Goal: Transaction & Acquisition: Purchase product/service

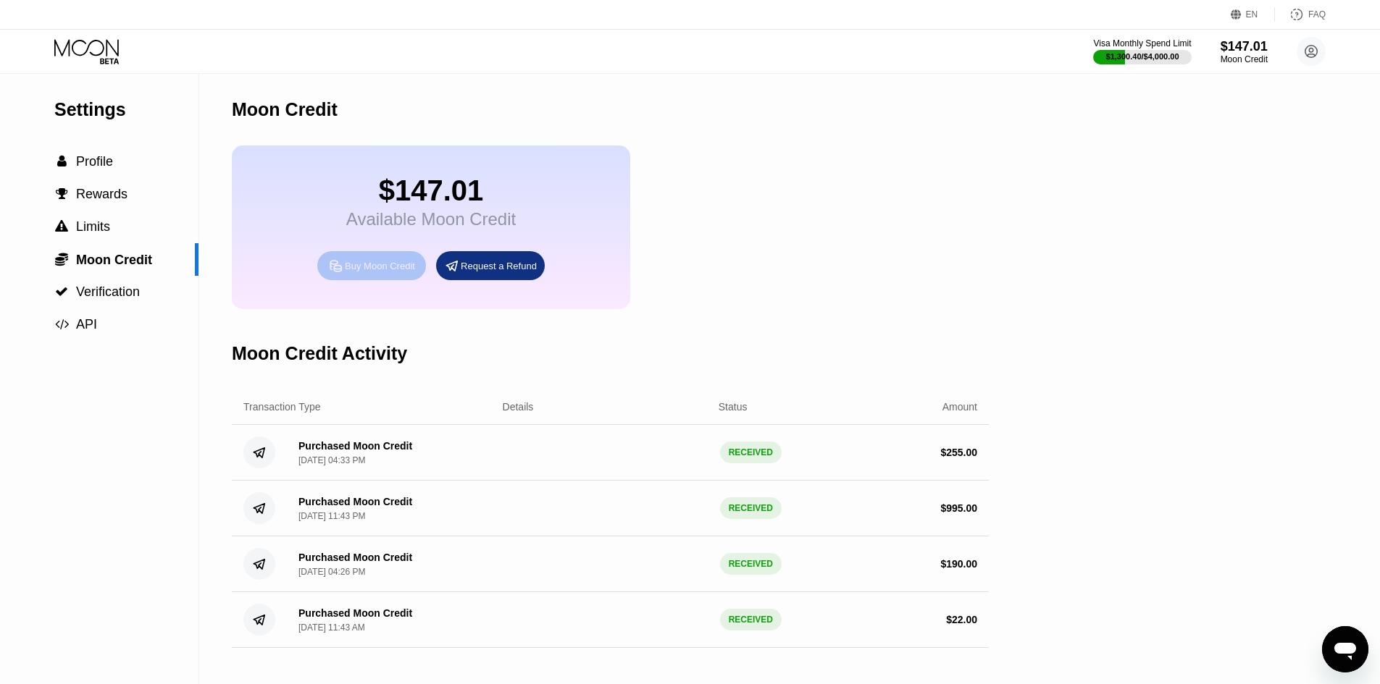
click at [398, 272] on div "Buy Moon Credit" at bounding box center [380, 266] width 70 height 12
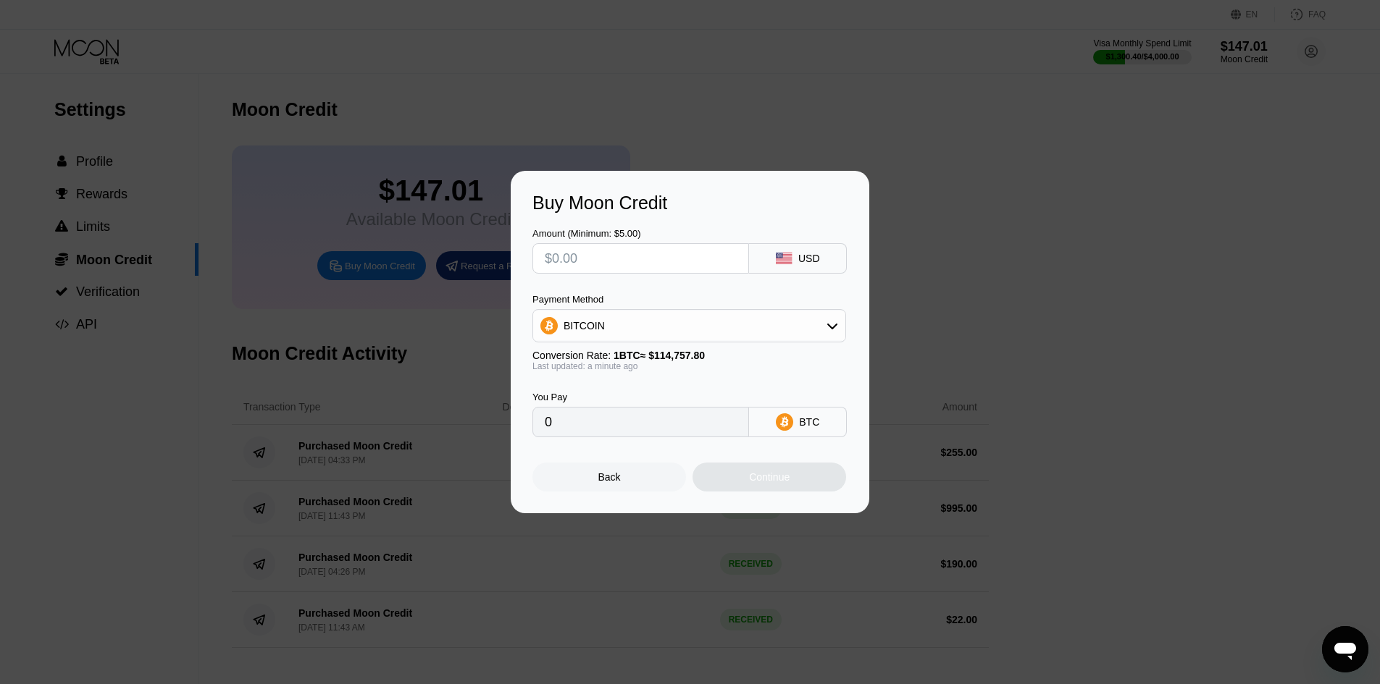
click at [670, 355] on span "1 BTC ≈ $114,757.80" at bounding box center [659, 356] width 91 height 12
click at [682, 329] on div "BITCOIN" at bounding box center [689, 325] width 312 height 29
click at [690, 432] on div "USDC on Polygon" at bounding box center [697, 430] width 273 height 12
click at [662, 252] on input "text" at bounding box center [641, 258] width 192 height 29
type input "$9"
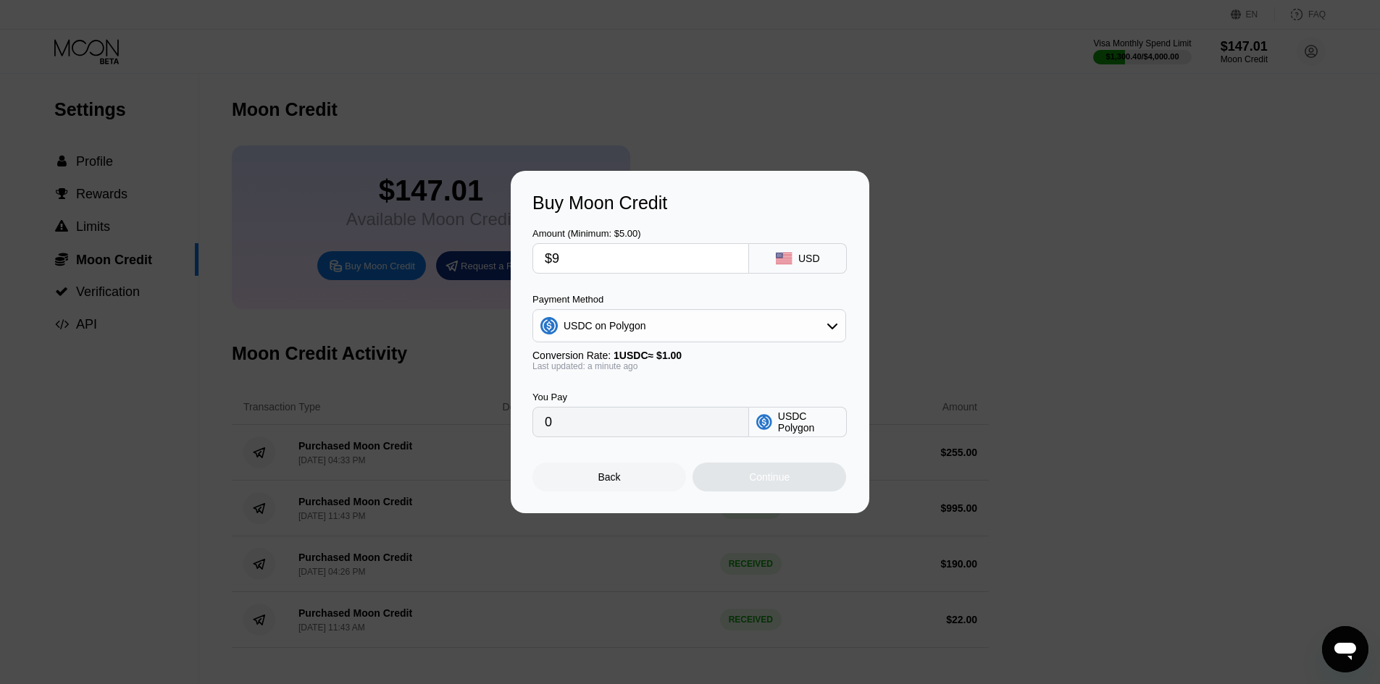
type input "9.00000000"
type input "$90"
type input "90.00000000"
type input "$90"
click at [746, 492] on div "Continue" at bounding box center [769, 477] width 154 height 29
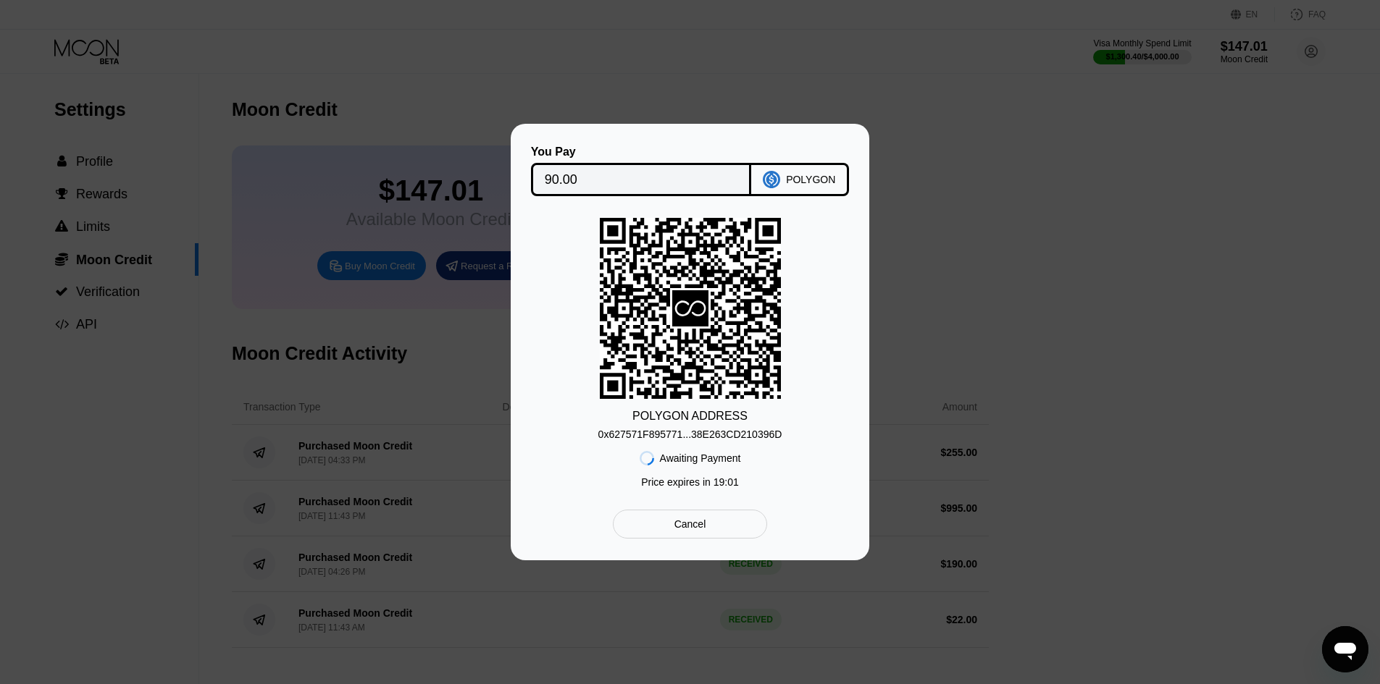
click at [710, 435] on div "0x627571F895771...38E263CD210396D" at bounding box center [690, 435] width 184 height 12
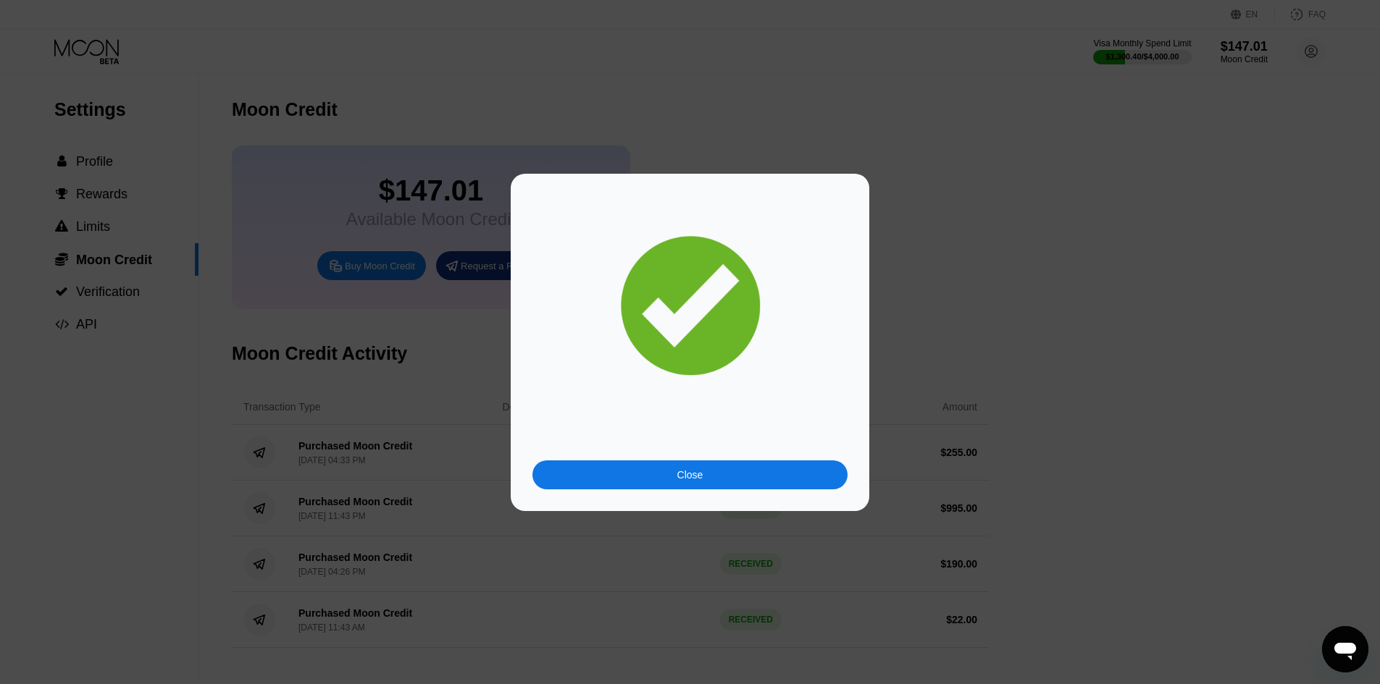
click at [779, 477] on div "Close" at bounding box center [689, 475] width 315 height 29
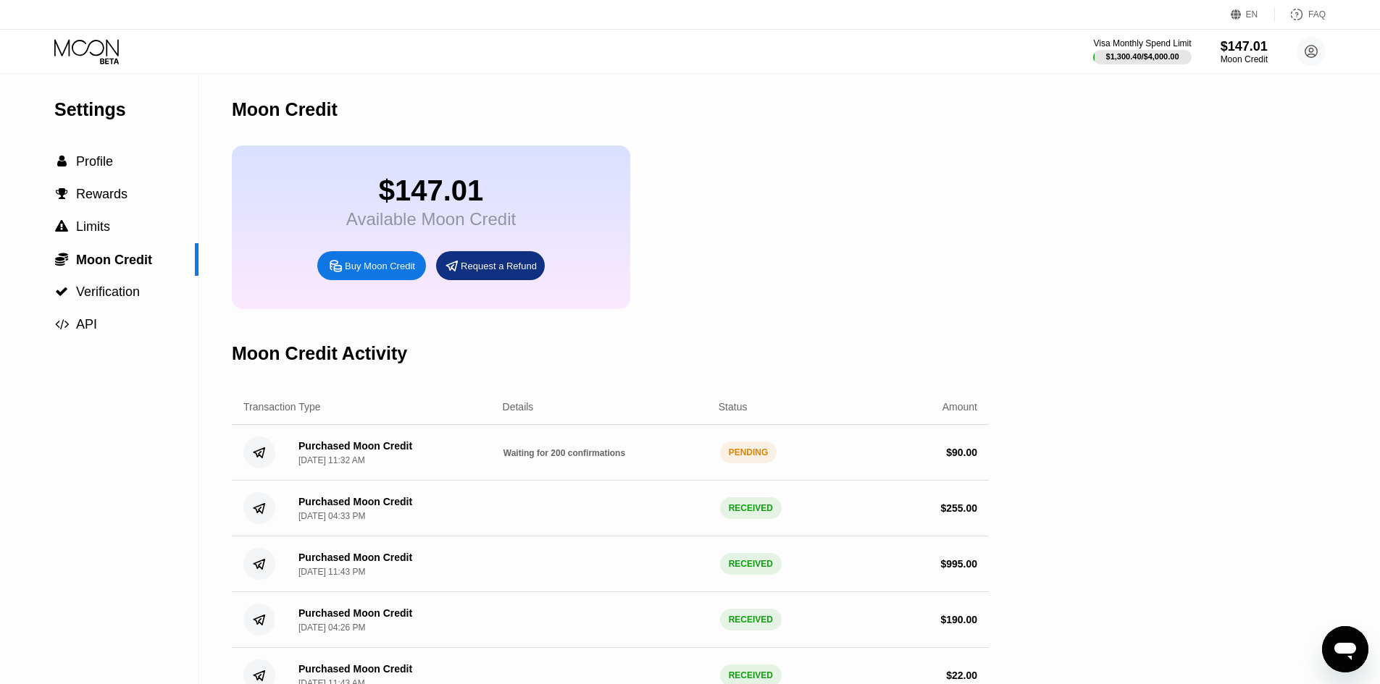
drag, startPoint x: 611, startPoint y: 473, endPoint x: 508, endPoint y: 468, distance: 103.0
click at [513, 459] on span "Waiting for 200 confirmations" at bounding box center [564, 453] width 122 height 10
drag, startPoint x: 524, startPoint y: 464, endPoint x: 605, endPoint y: 460, distance: 81.2
click at [603, 460] on div "Purchased Moon Credit Sep 20, 2025, 11:32 AM Waiting for 200 confirmations PEND…" at bounding box center [610, 453] width 757 height 56
drag, startPoint x: 600, startPoint y: 478, endPoint x: 510, endPoint y: 471, distance: 90.1
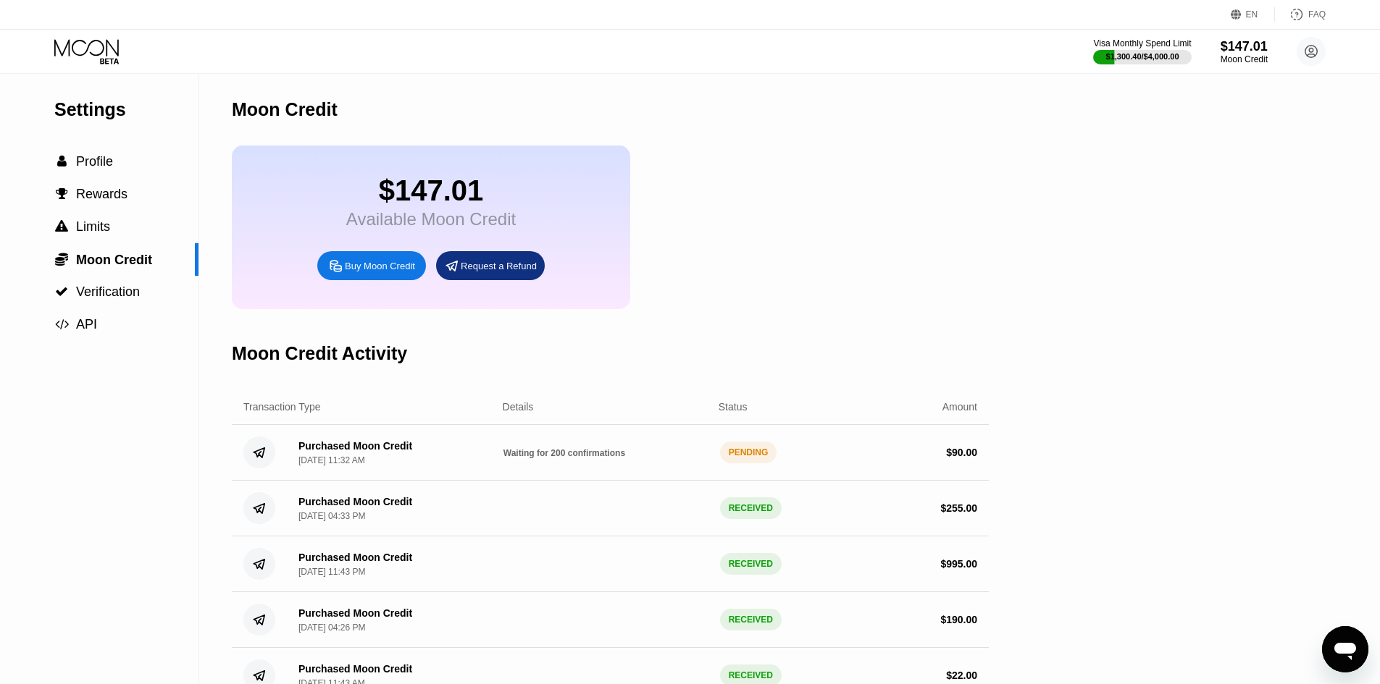
click at [513, 459] on div "Waiting for 200 confirmations" at bounding box center [605, 453] width 205 height 12
click at [1009, 172] on div "Settings  Profile  Rewards  Limits  Moon Credit  Verification  API Moon C…" at bounding box center [690, 389] width 1380 height 630
drag, startPoint x: 786, startPoint y: 480, endPoint x: 703, endPoint y: 476, distance: 82.7
click at [708, 477] on div "Purchased Moon Credit [DATE] 11:32 AM Waiting for 200 confirmations PENDING $ 9…" at bounding box center [610, 453] width 757 height 56
click at [724, 464] on div "PENDING" at bounding box center [748, 453] width 57 height 22
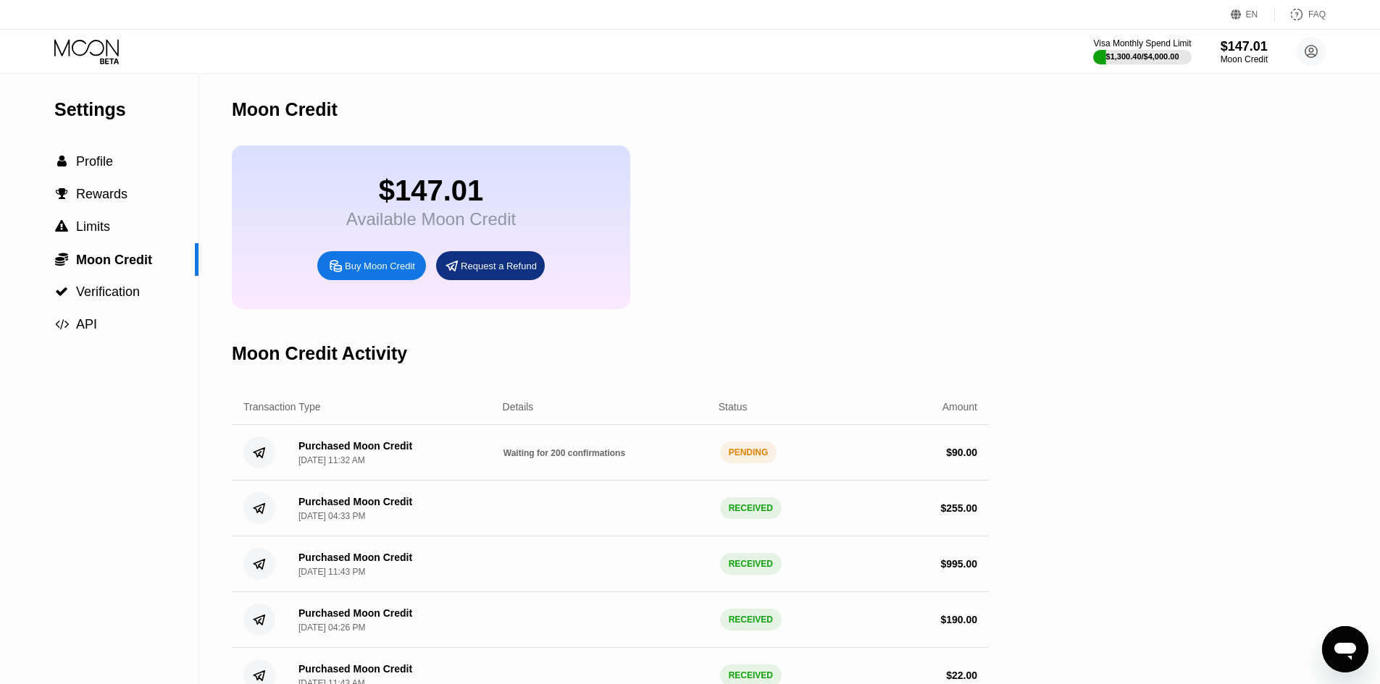
drag, startPoint x: 797, startPoint y: 474, endPoint x: 509, endPoint y: 467, distance: 287.6
click at [509, 467] on div "Purchased Moon Credit [DATE] 11:32 AM Waiting for 200 confirmations PENDING $ 9…" at bounding box center [610, 453] width 757 height 56
click at [514, 459] on span "Waiting for 200 confirmations" at bounding box center [564, 453] width 122 height 10
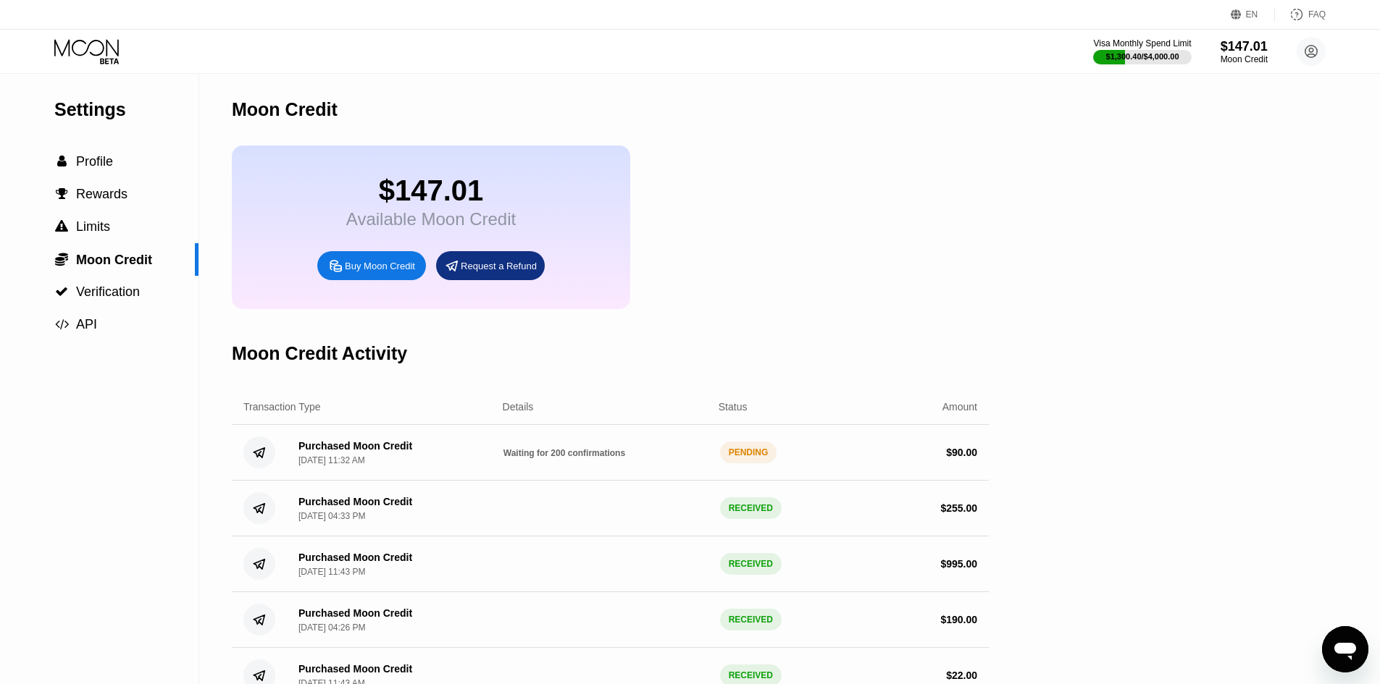
click at [674, 481] on div "Purchased Moon Credit Sep 20, 2025, 11:32 AM Waiting for 200 confirmations PEND…" at bounding box center [610, 453] width 757 height 56
drag, startPoint x: 868, startPoint y: 248, endPoint x: 847, endPoint y: 238, distance: 22.7
click at [866, 248] on div "$147.01 Available Moon Credit Buy Moon Credit Request a Refund" at bounding box center [610, 228] width 757 height 164
click at [377, 272] on div "Buy Moon Credit" at bounding box center [380, 266] width 70 height 12
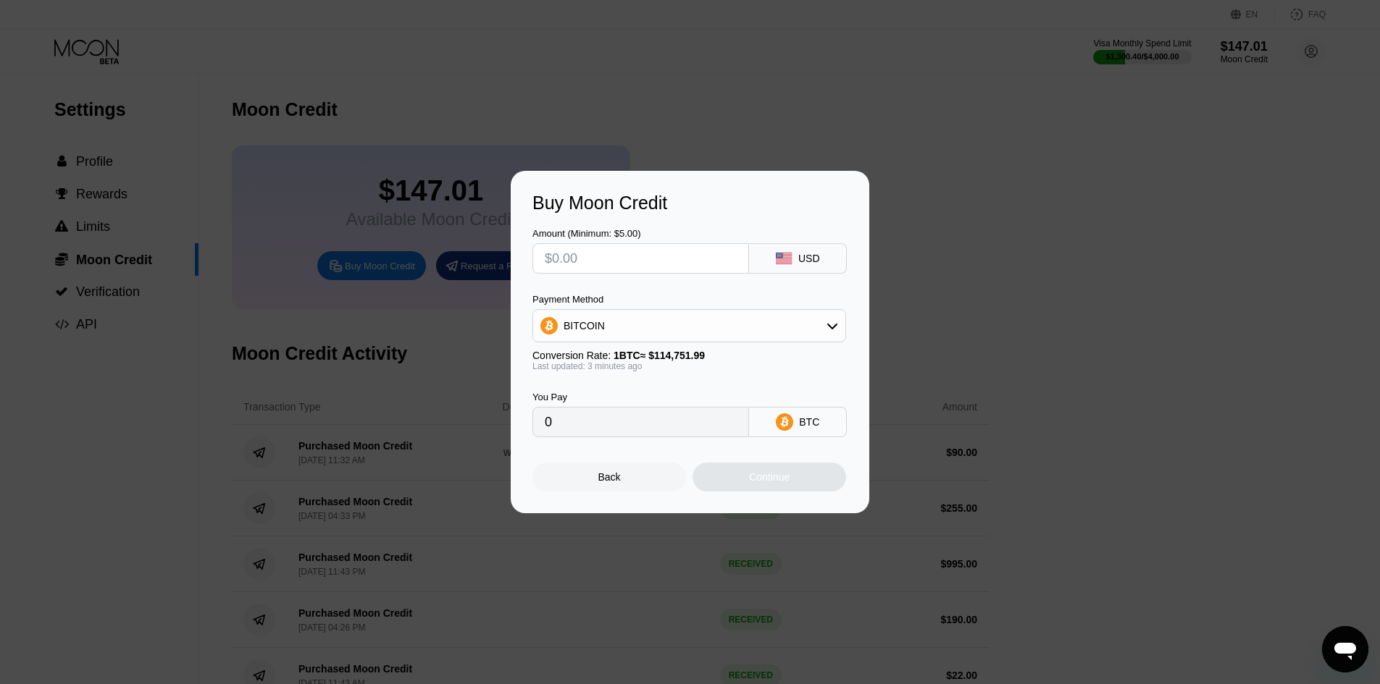
click at [684, 259] on input "text" at bounding box center [641, 258] width 192 height 29
click at [695, 327] on div "BITCOIN" at bounding box center [689, 325] width 312 height 29
click at [657, 422] on div "USDC on Polygon" at bounding box center [689, 429] width 305 height 29
click at [635, 253] on input "text" at bounding box center [641, 258] width 192 height 29
type input "$9"
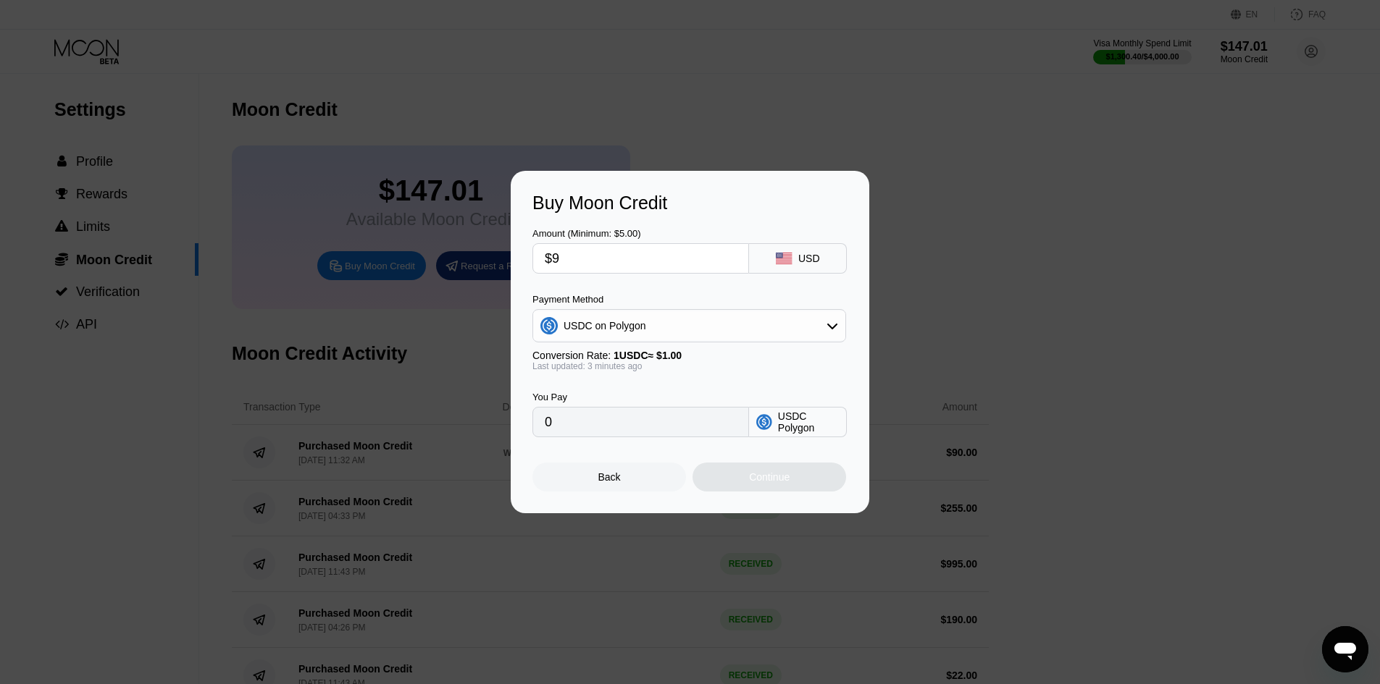
type input "9.00000000"
type input "$90"
type input "90.00000000"
type input "$90"
click at [815, 490] on div "Continue" at bounding box center [769, 477] width 154 height 29
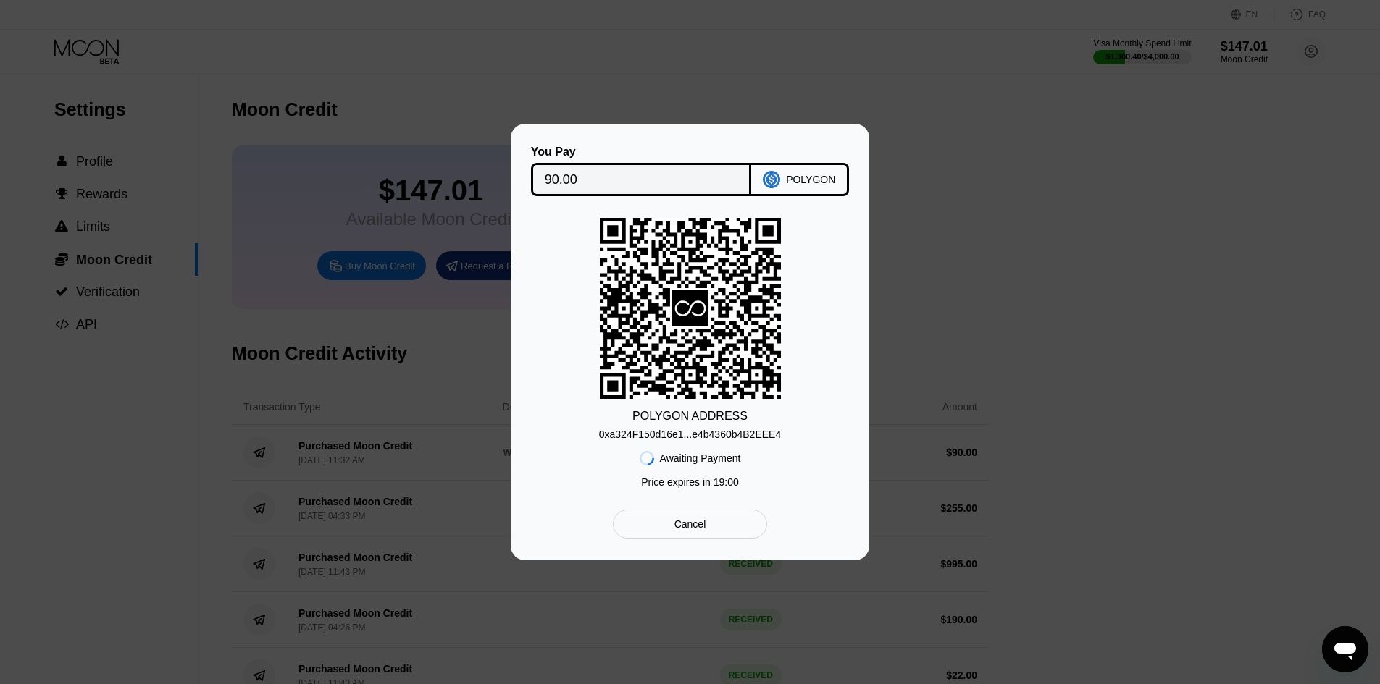
click at [708, 444] on div "Awaiting Payment Price expires in 19 : 00" at bounding box center [690, 467] width 101 height 55
click at [708, 435] on div "0xa324F150d16e1...e4b4360b4B2EEE4" at bounding box center [690, 435] width 182 height 12
click at [700, 443] on div "Awaiting Payment Price expires in 16 : 36" at bounding box center [690, 467] width 101 height 55
click at [703, 438] on div "0xa324F150d16e1...e4b4360b4B2EEE4" at bounding box center [690, 435] width 182 height 12
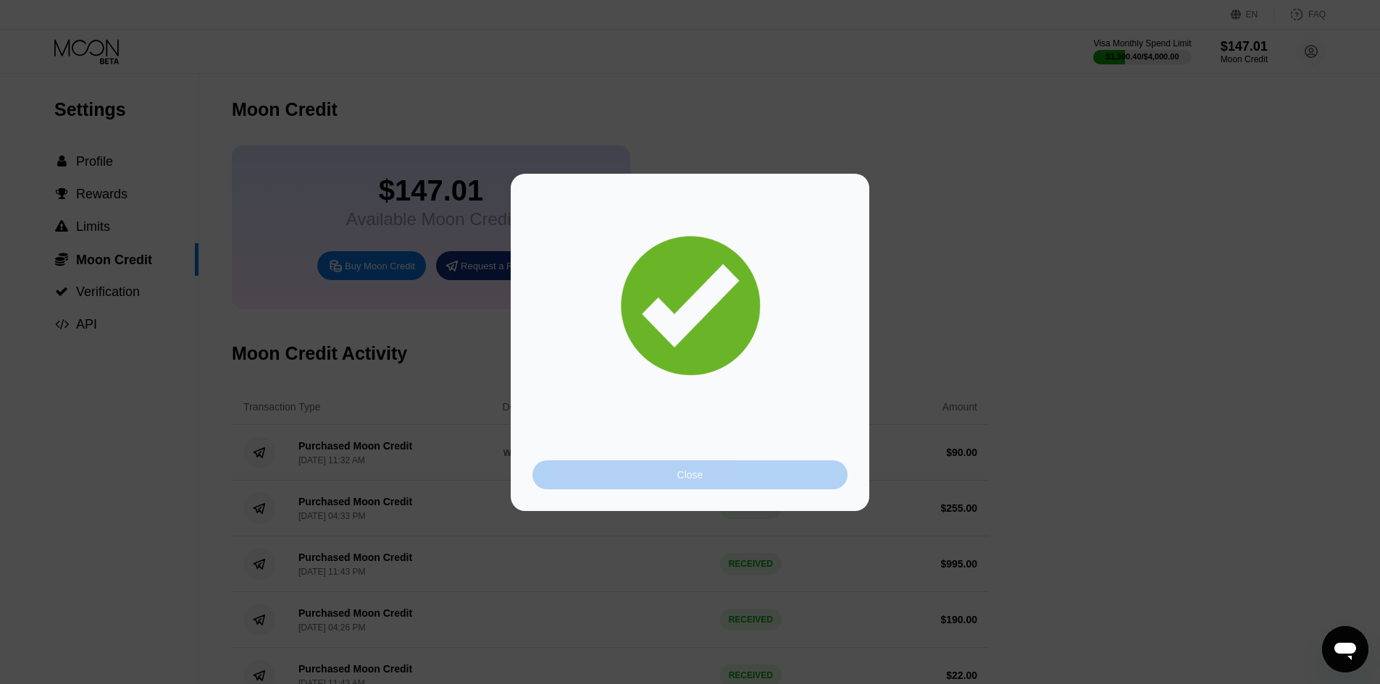
click at [727, 477] on div "Close" at bounding box center [689, 475] width 315 height 29
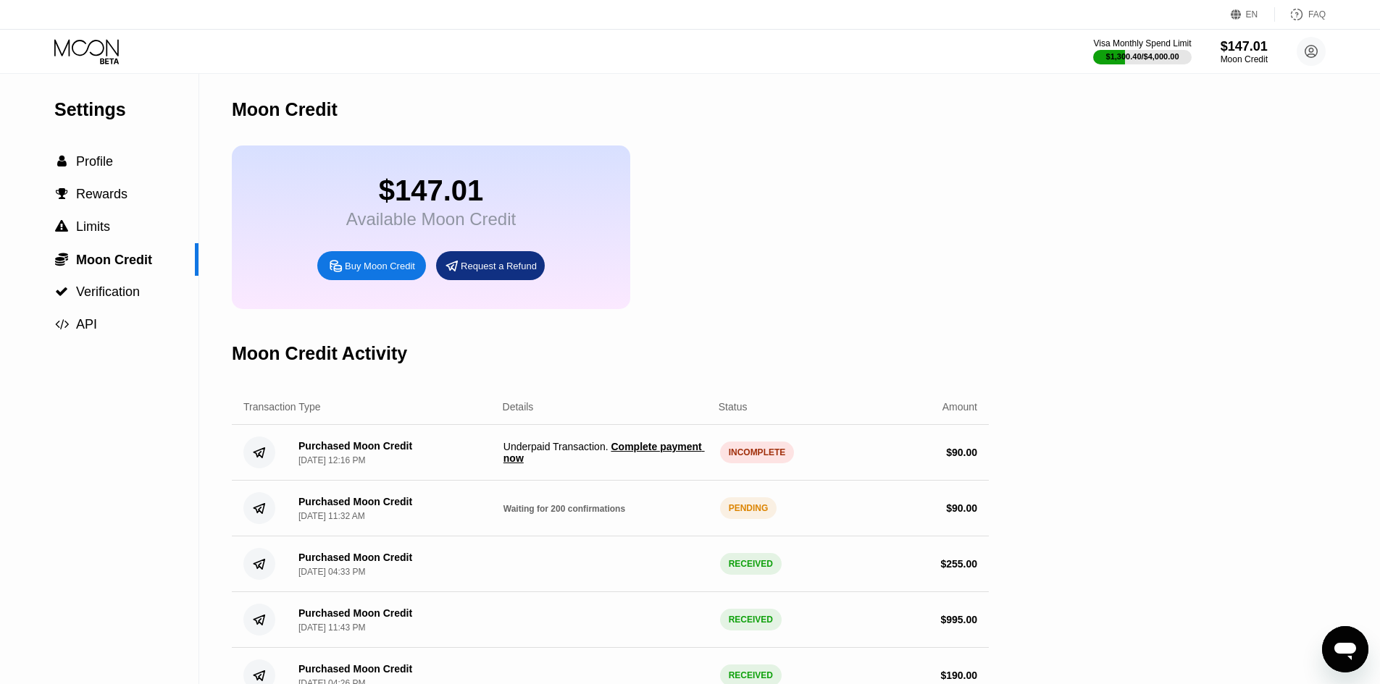
click at [658, 464] on span "Complete payment now" at bounding box center [603, 452] width 201 height 23
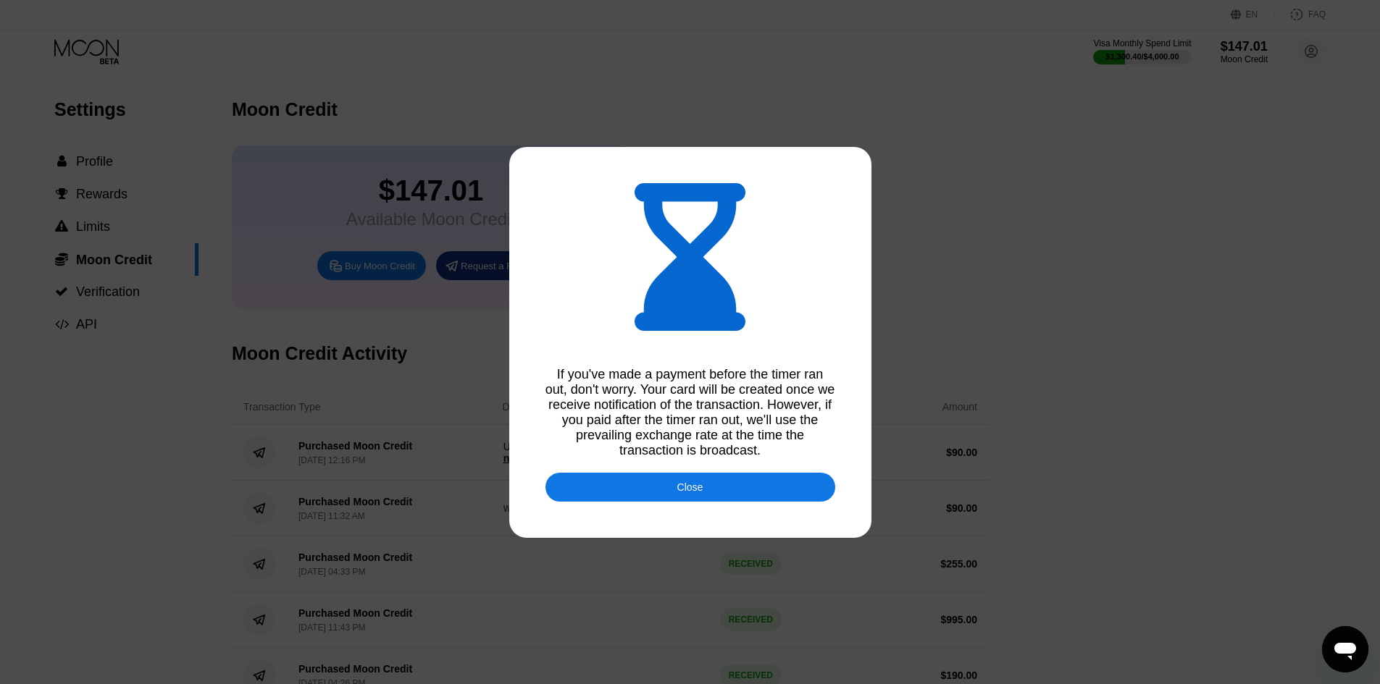
click at [664, 502] on div "Close" at bounding box center [690, 487] width 290 height 29
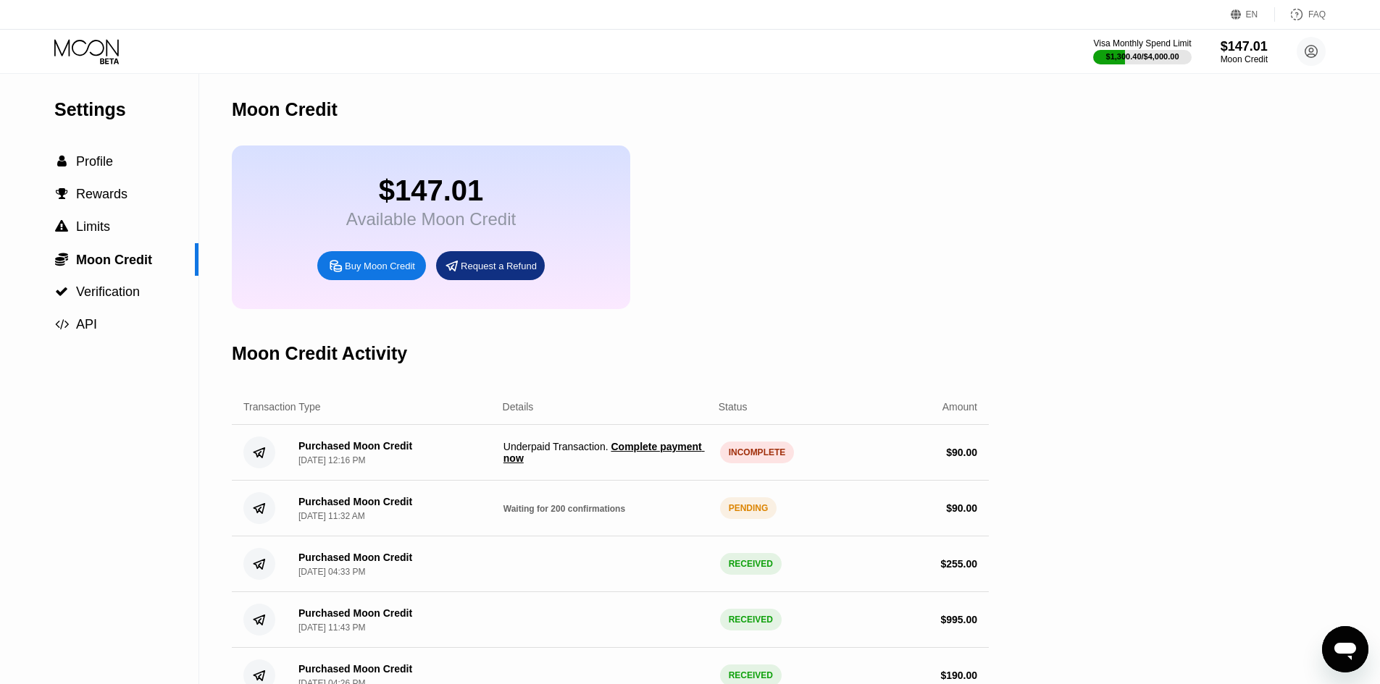
click at [656, 464] on span "Complete payment now" at bounding box center [603, 452] width 201 height 23
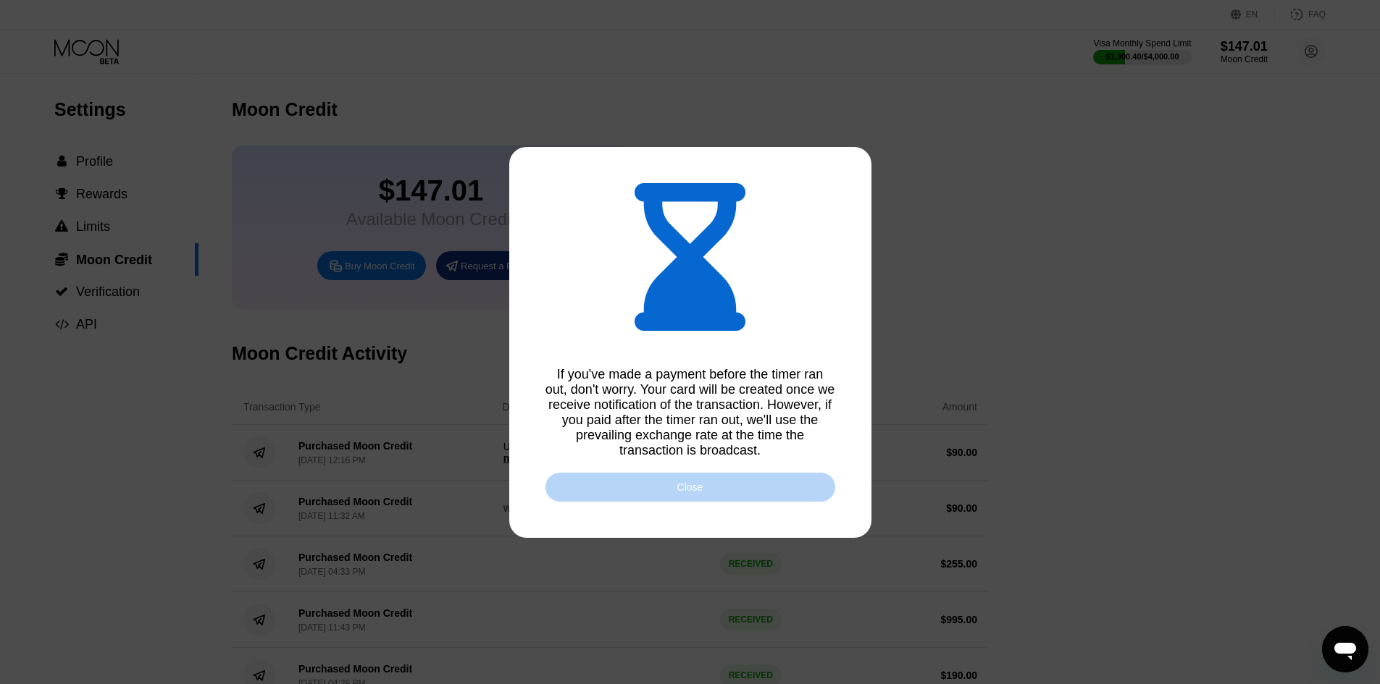
click at [674, 488] on div "Close" at bounding box center [690, 487] width 290 height 29
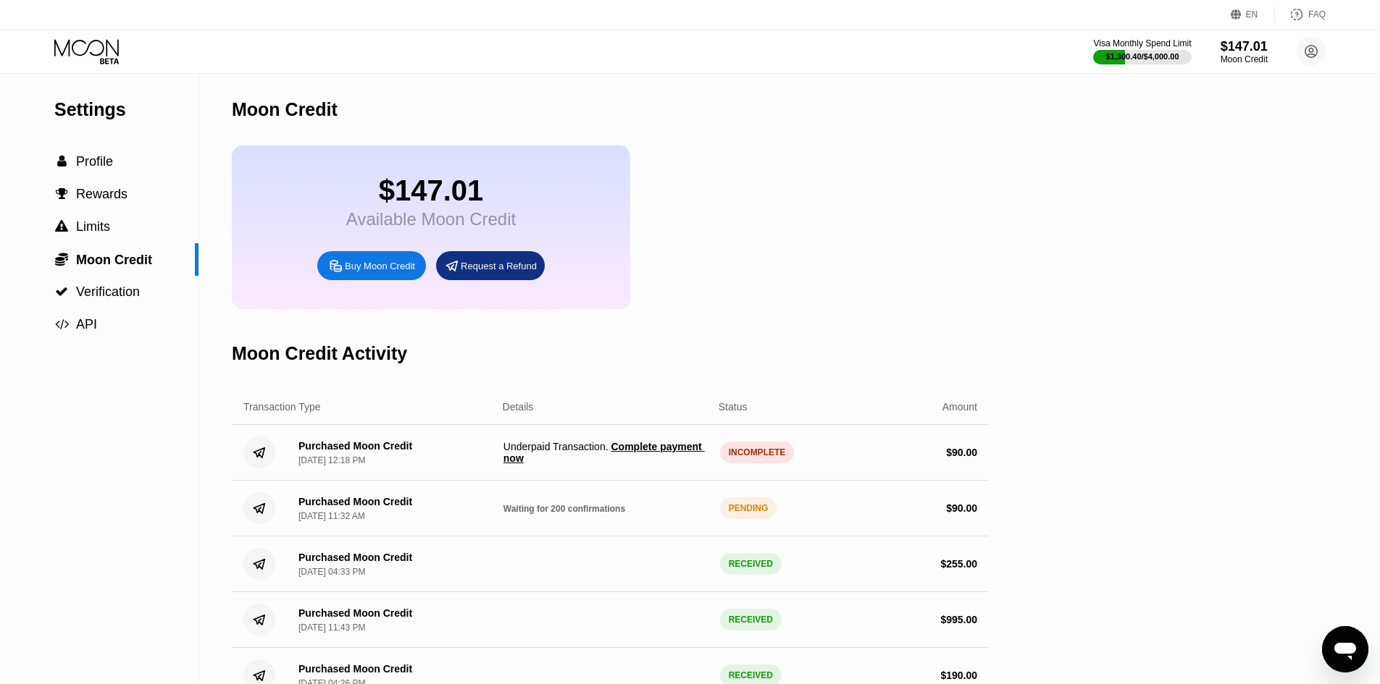
drag, startPoint x: 952, startPoint y: 180, endPoint x: 603, endPoint y: 162, distance: 349.6
click at [914, 183] on div "$147.01 Available Moon Credit Buy Moon Credit Request a Refund" at bounding box center [610, 228] width 757 height 164
click at [740, 519] on div "PENDING" at bounding box center [748, 509] width 57 height 22
drag, startPoint x: 750, startPoint y: 527, endPoint x: 748, endPoint y: 500, distance: 27.0
click at [713, 525] on div "Purchased Moon Credit [DATE] 11:32 AM Waiting for 200 confirmations PENDING $ 9…" at bounding box center [610, 509] width 757 height 56
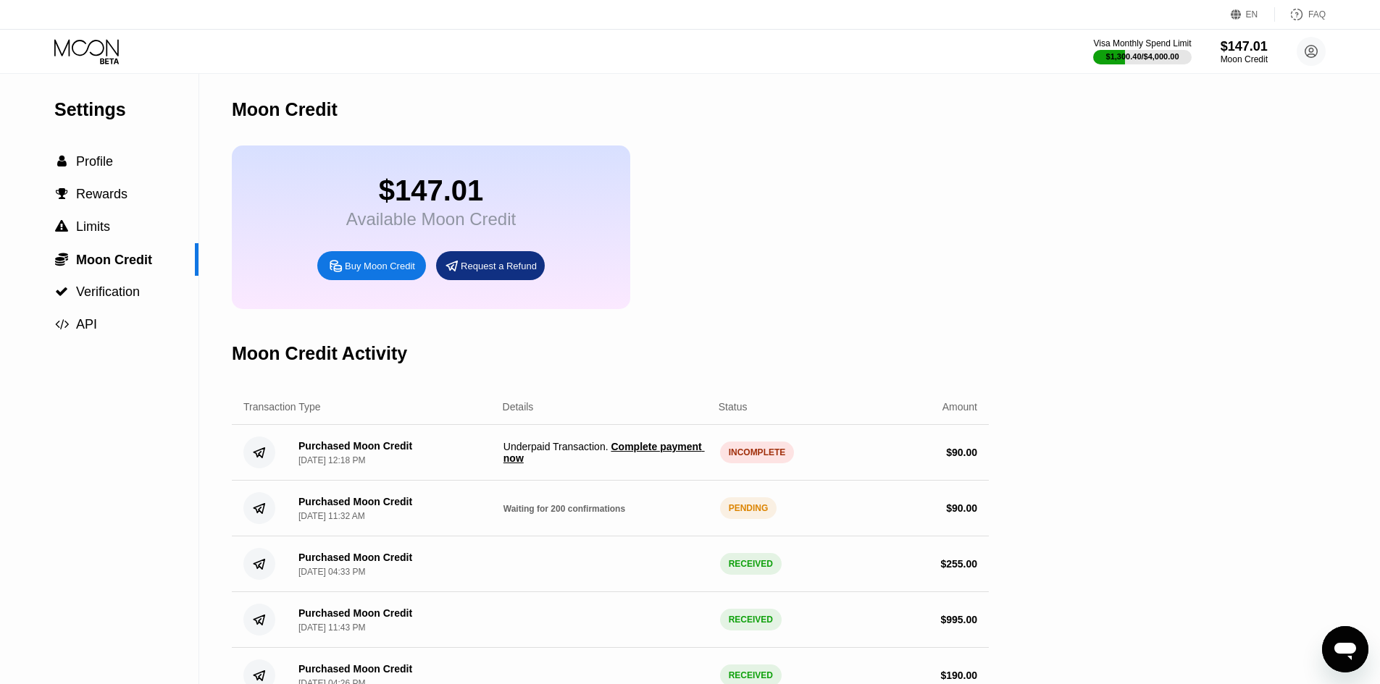
drag, startPoint x: 797, startPoint y: 473, endPoint x: 705, endPoint y: 462, distance: 91.9
click at [711, 462] on div "Purchased Moon Credit Sep 20, 2025, 12:18 PM Underpaid Transaction . Complete p…" at bounding box center [610, 453] width 757 height 56
click at [746, 390] on div "Moon Credit Activity" at bounding box center [610, 354] width 757 height 72
click at [683, 464] on span "Complete payment now" at bounding box center [603, 452] width 201 height 23
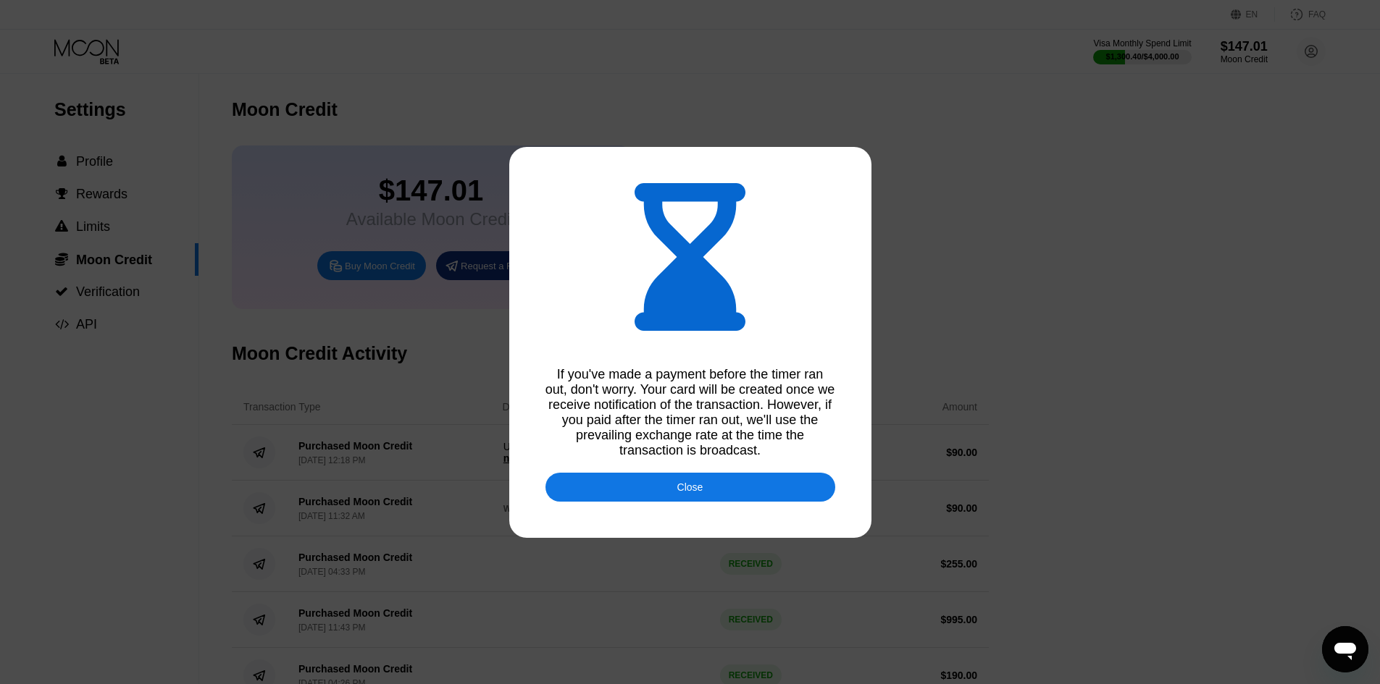
click at [702, 492] on div "Close" at bounding box center [690, 488] width 26 height 12
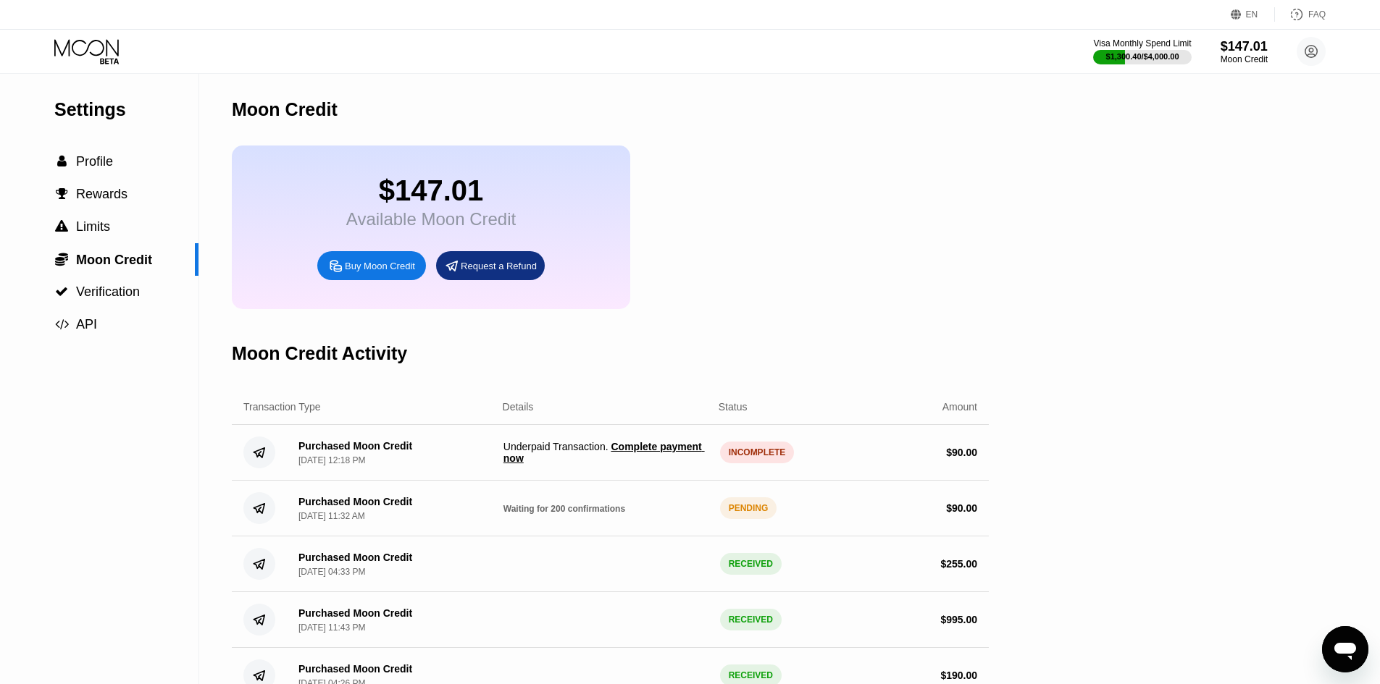
drag, startPoint x: 786, startPoint y: 468, endPoint x: 669, endPoint y: 468, distance: 116.6
click at [669, 468] on div "Purchased Moon Credit Sep 20, 2025, 12:18 PM Underpaid Transaction . Complete p…" at bounding box center [610, 453] width 757 height 56
click at [662, 464] on span "Underpaid Transaction . Complete payment now" at bounding box center [605, 452] width 205 height 23
click at [392, 272] on div "Buy Moon Credit" at bounding box center [380, 266] width 70 height 12
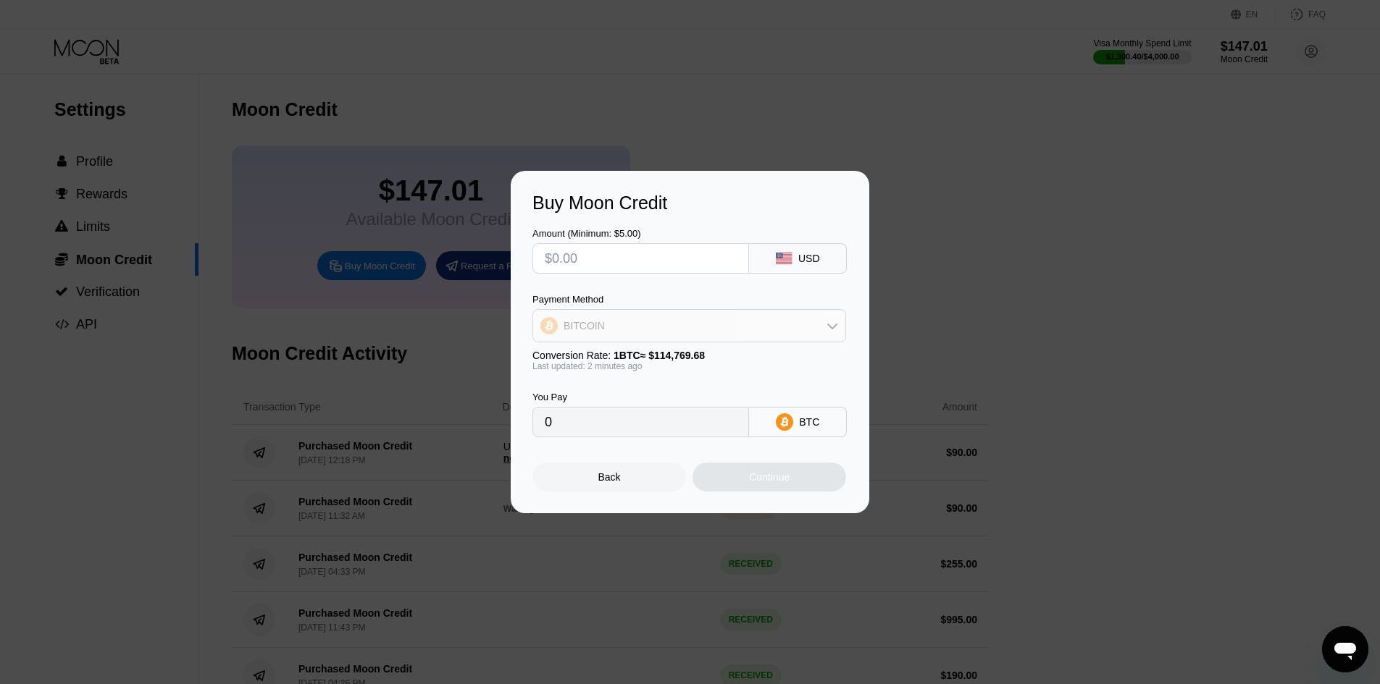
click at [723, 325] on div "BITCOIN" at bounding box center [689, 325] width 312 height 29
click at [722, 325] on div "BITCOIN" at bounding box center [689, 325] width 312 height 29
click at [437, 88] on div at bounding box center [695, 342] width 1391 height 684
click at [628, 469] on div "Back" at bounding box center [609, 477] width 154 height 29
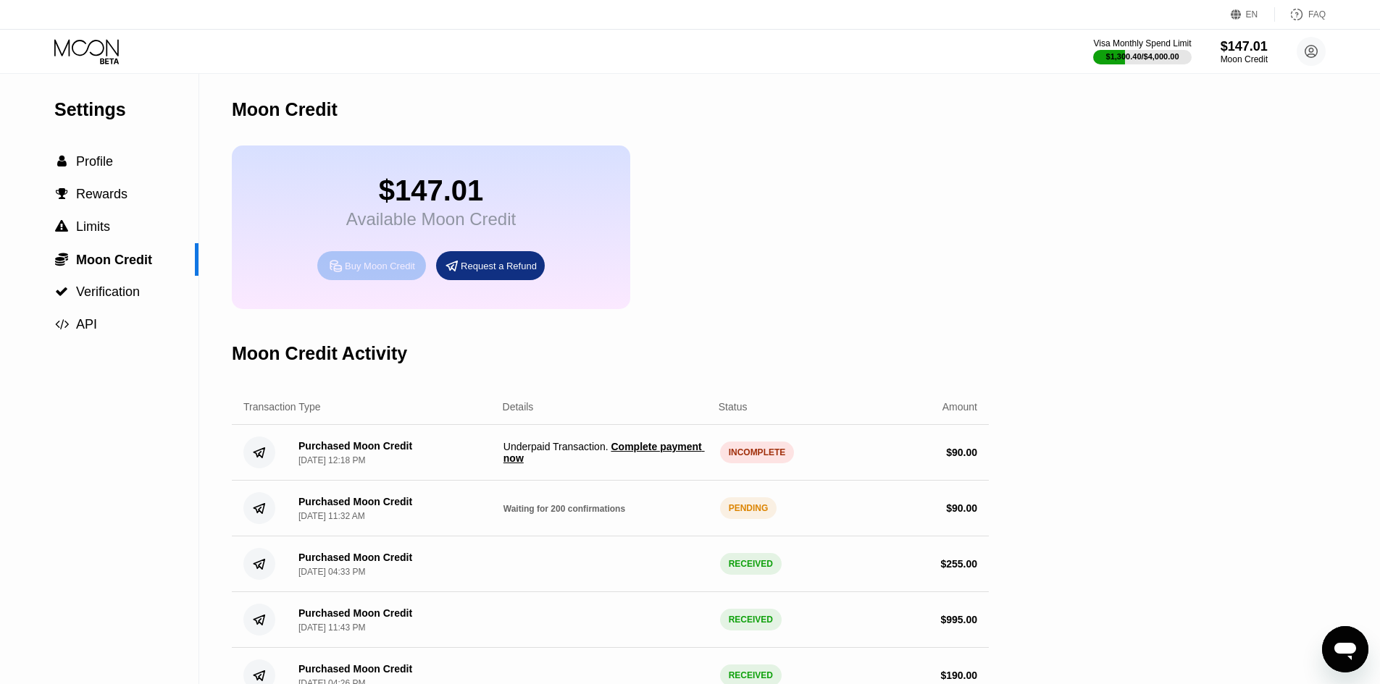
click at [390, 272] on div "Buy Moon Credit" at bounding box center [380, 266] width 70 height 12
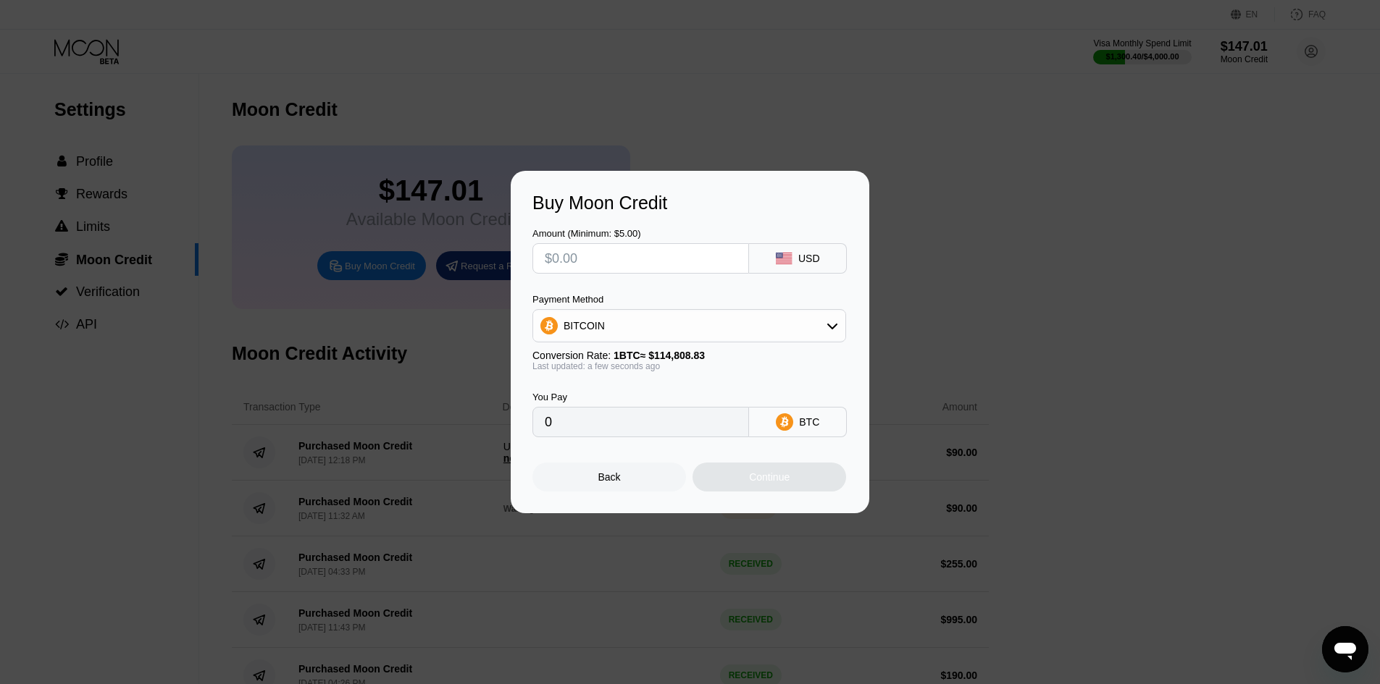
click at [702, 330] on div "BITCOIN" at bounding box center [689, 325] width 312 height 29
click at [650, 437] on div "USDC on Polygon" at bounding box center [689, 429] width 305 height 29
click at [688, 258] on input "text" at bounding box center [641, 258] width 192 height 29
type input "$5"
type input "5.00000000"
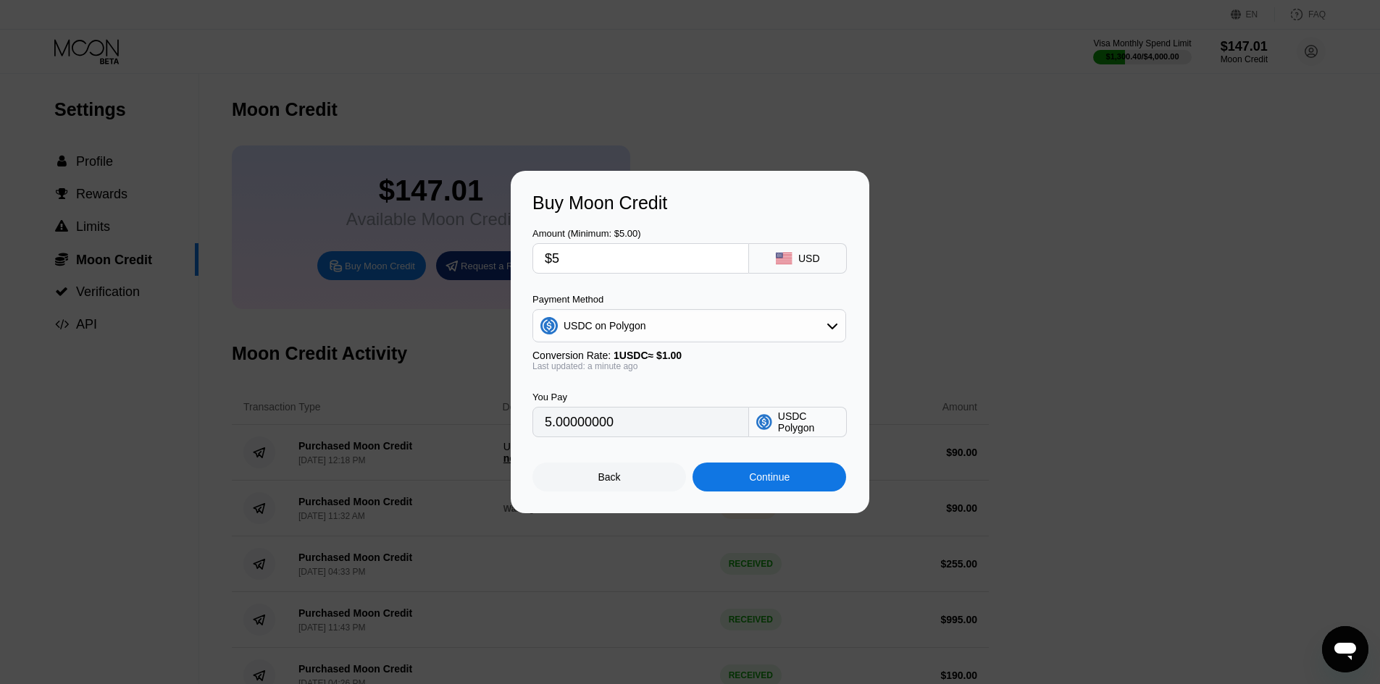
type input "$58"
type input "58.00000000"
type input "$5"
type input "5.00000000"
type input "0"
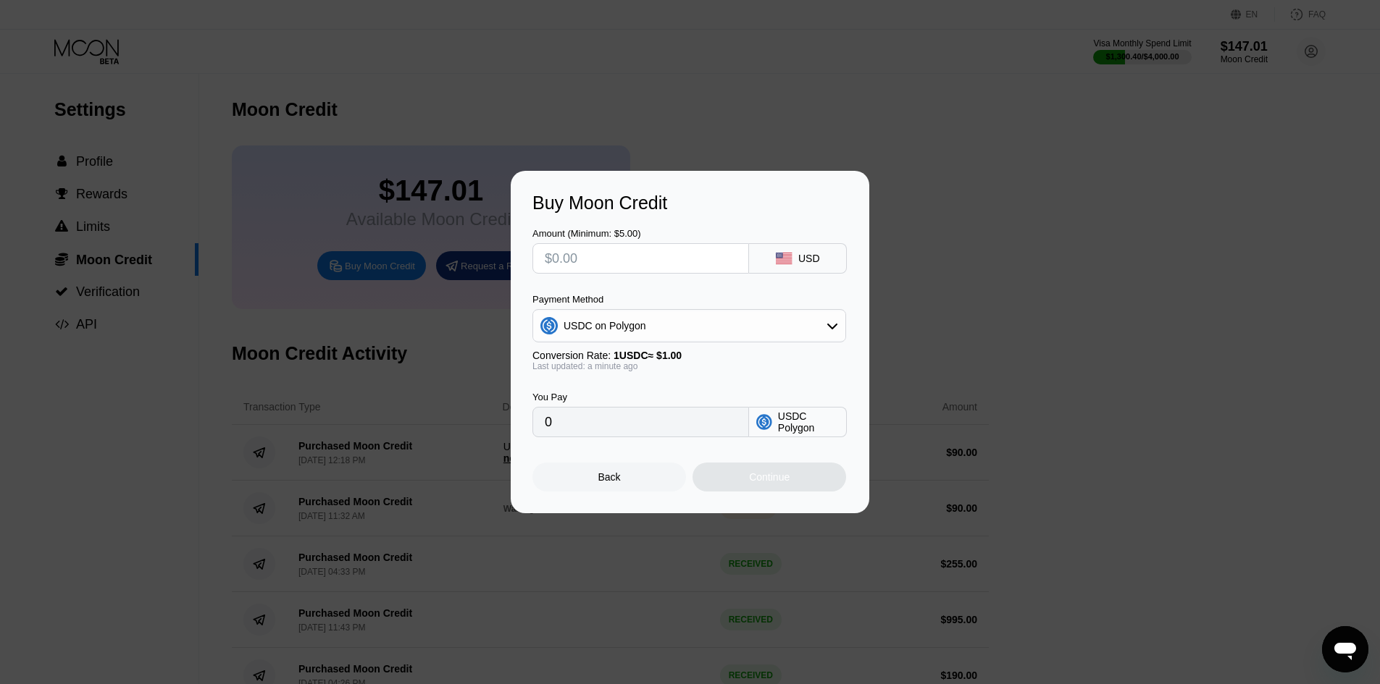
type input "$8"
type input "8.00000000"
type input "$85"
type input "85.00000000"
type input "$85"
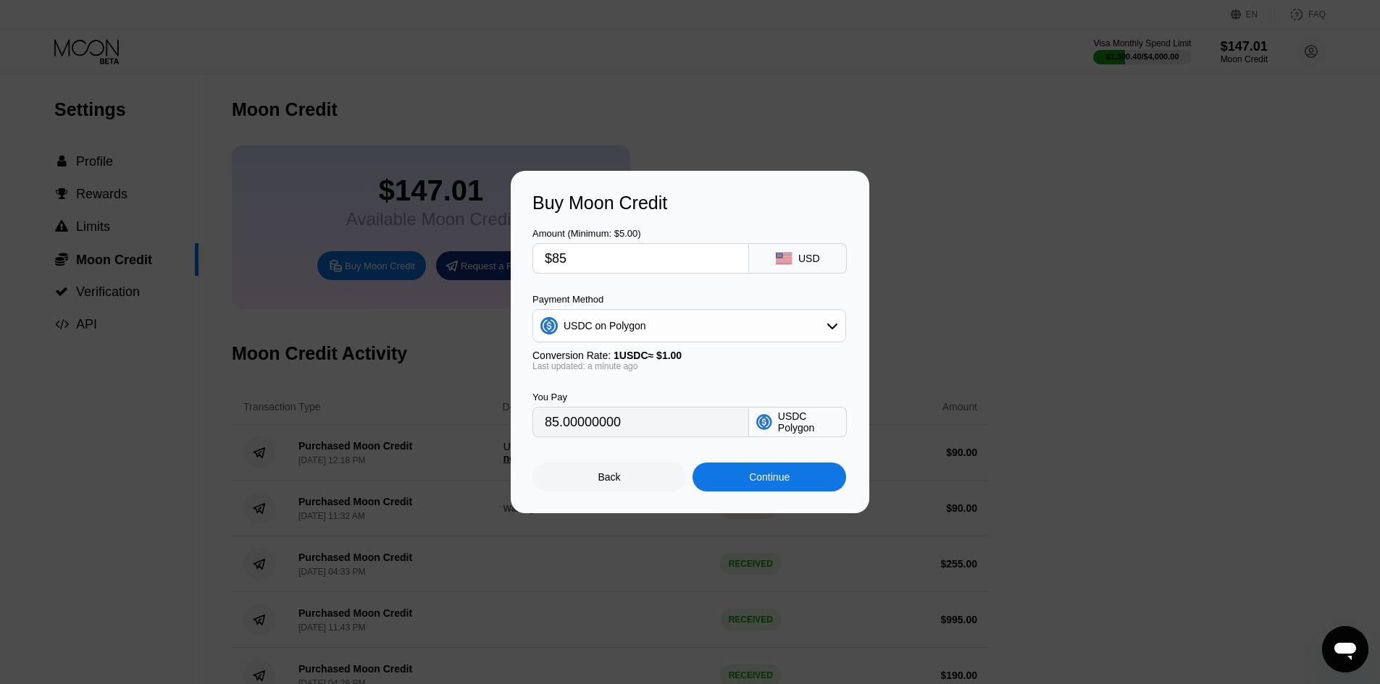
click at [786, 483] on div "Continue" at bounding box center [769, 478] width 41 height 12
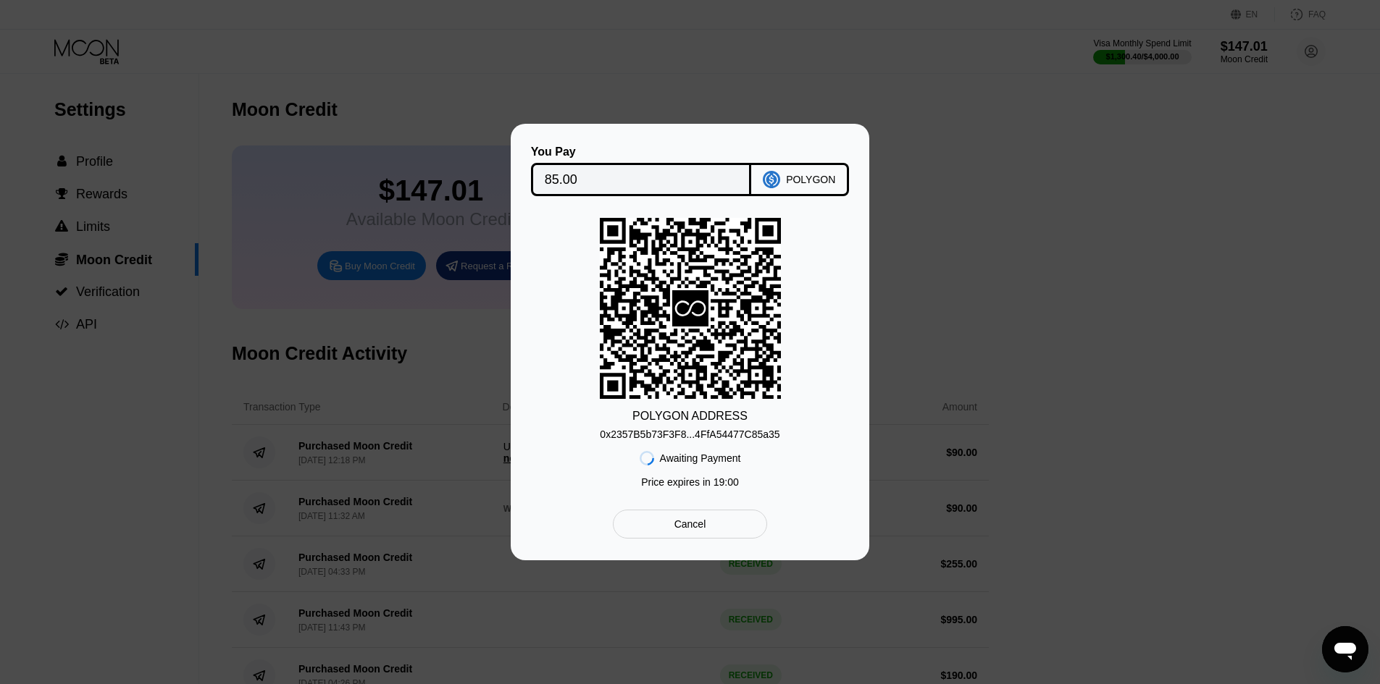
click at [713, 435] on div "0x2357B5b73F3F8...4FfA54477C85a35" at bounding box center [690, 435] width 180 height 12
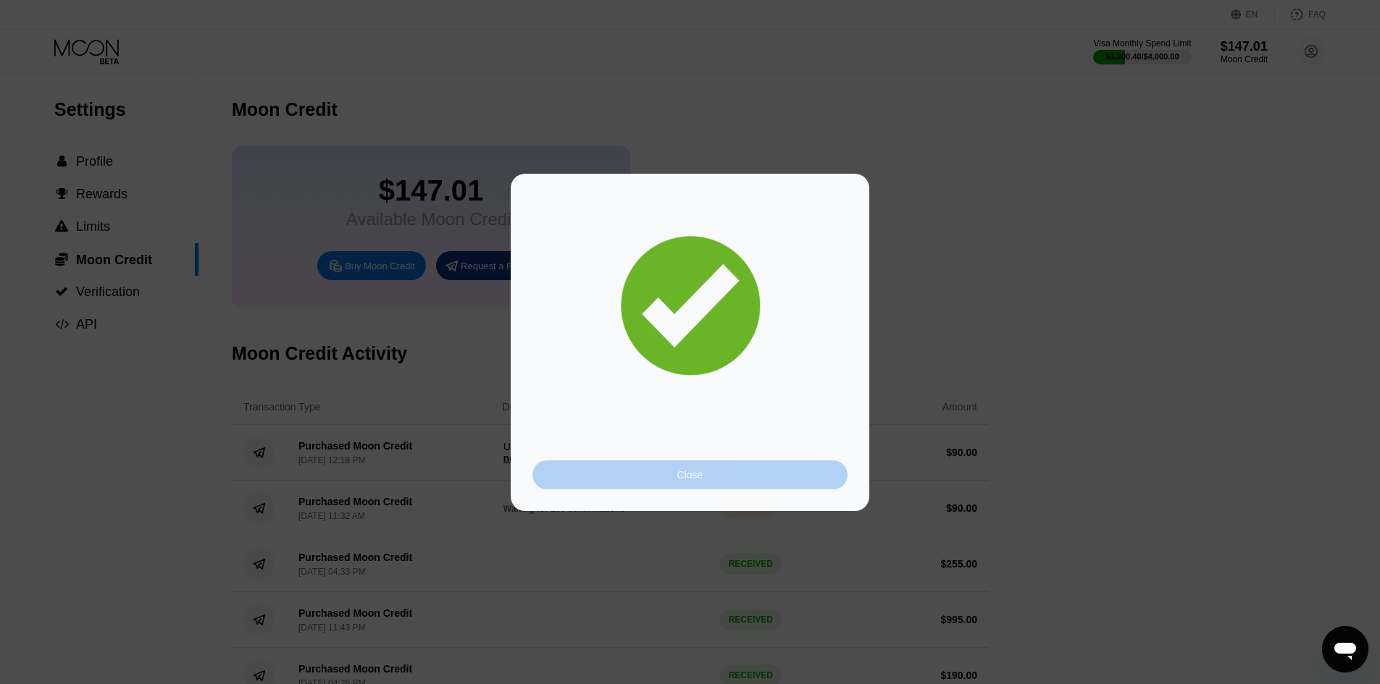
click at [700, 480] on div "Close" at bounding box center [690, 475] width 26 height 12
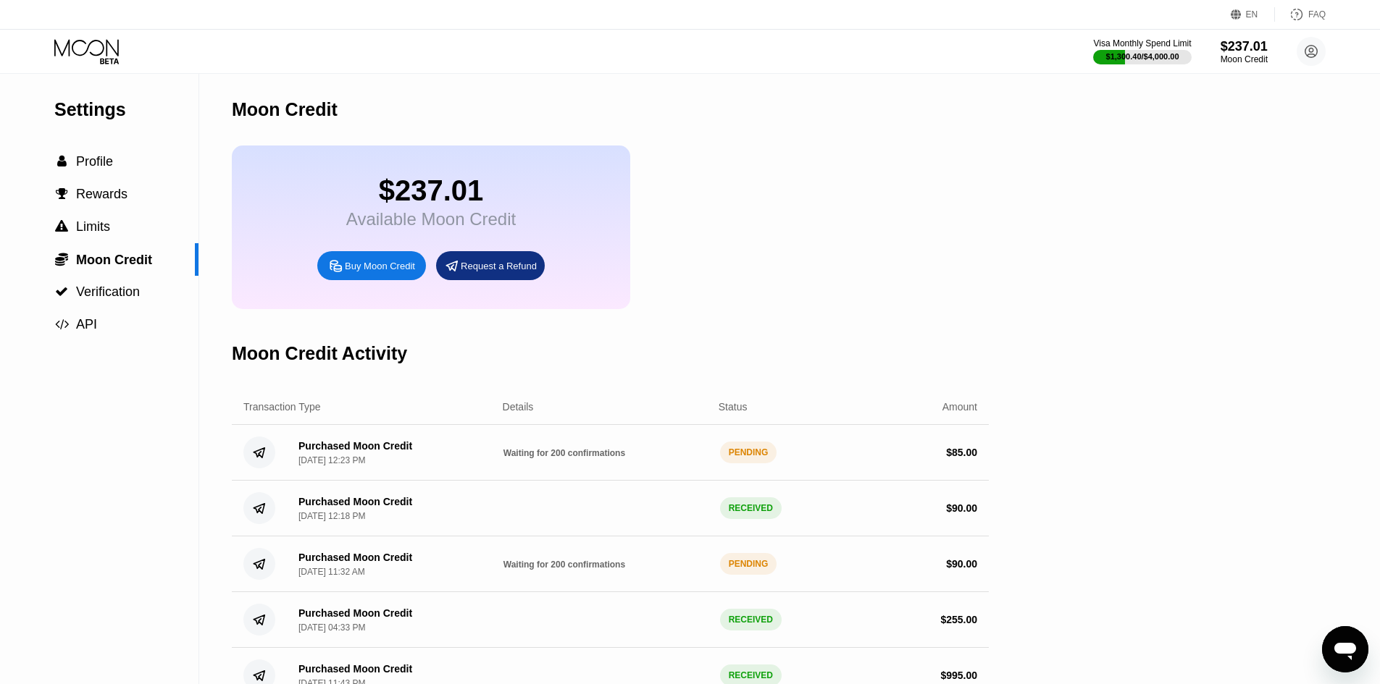
click at [662, 181] on div "$237.01 Available Moon Credit Buy Moon Credit Request a Refund" at bounding box center [610, 228] width 757 height 164
click at [1167, 35] on div "Visa Monthly Spend Limit $1,300.40 / $4,000.00 $237.01 Moon Credit yoko.naoka.p…" at bounding box center [690, 51] width 1380 height 43
click at [1166, 47] on div "Visa Monthly Spend Limit" at bounding box center [1142, 43] width 100 height 10
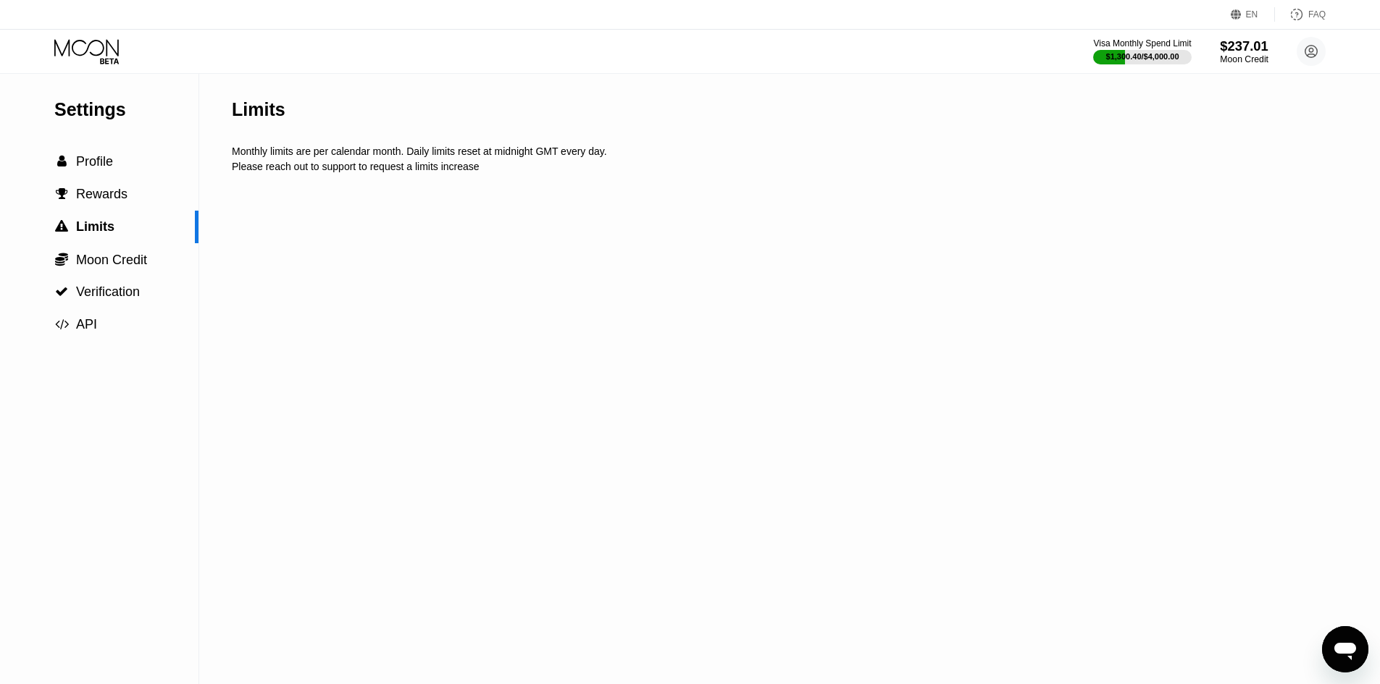
click at [1246, 49] on div "$237.01" at bounding box center [1244, 45] width 49 height 15
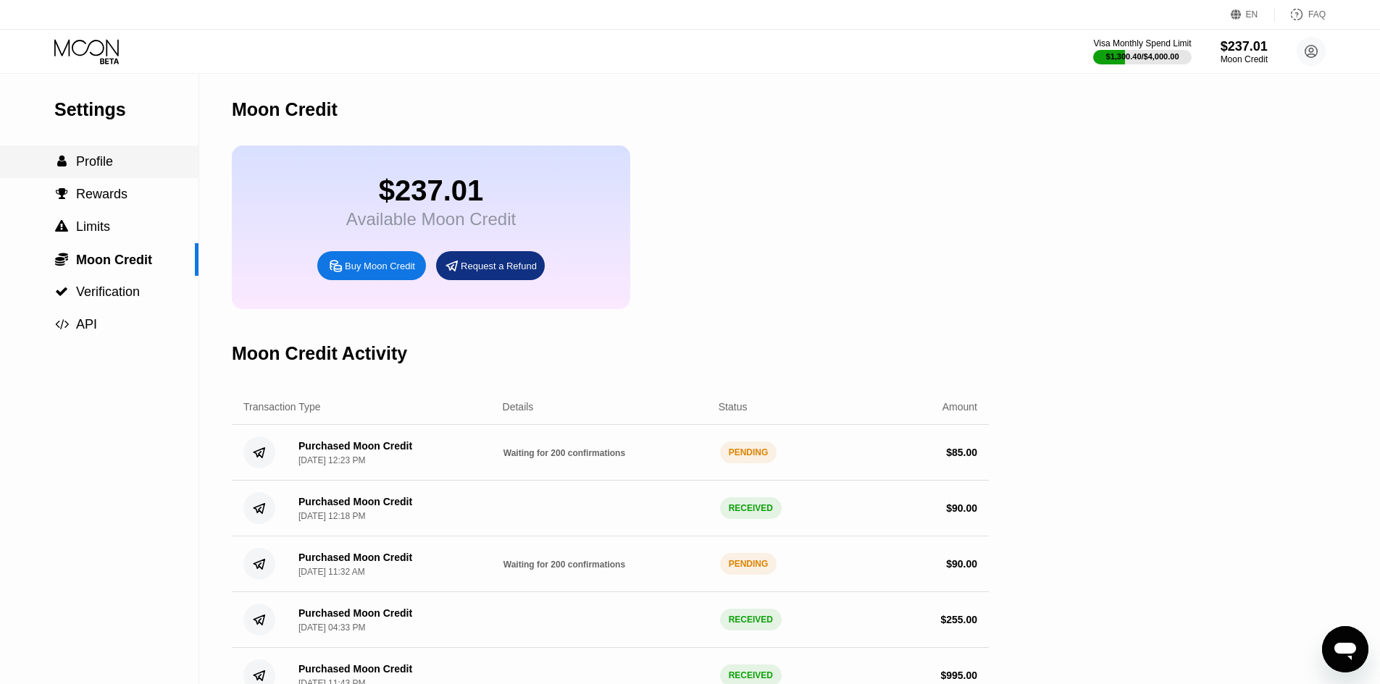
click at [117, 177] on div " Profile" at bounding box center [99, 162] width 198 height 33
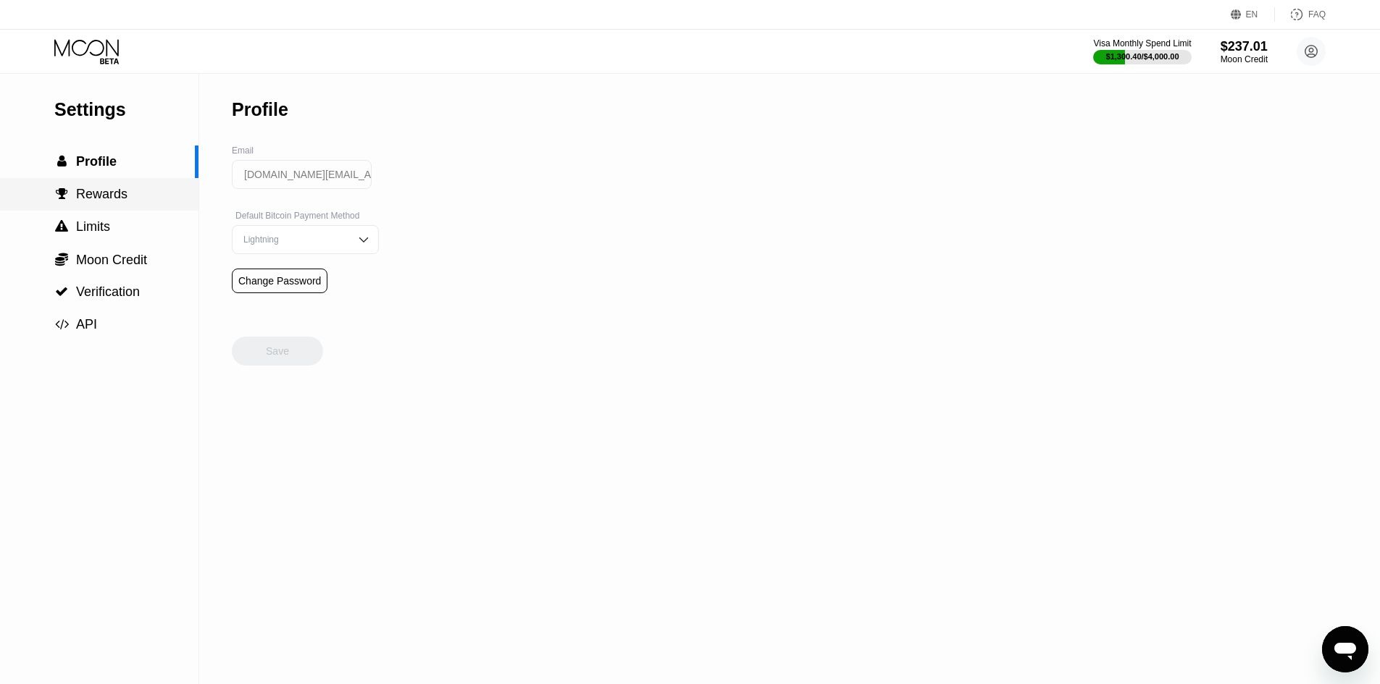
click at [155, 194] on div " Rewards" at bounding box center [99, 194] width 198 height 15
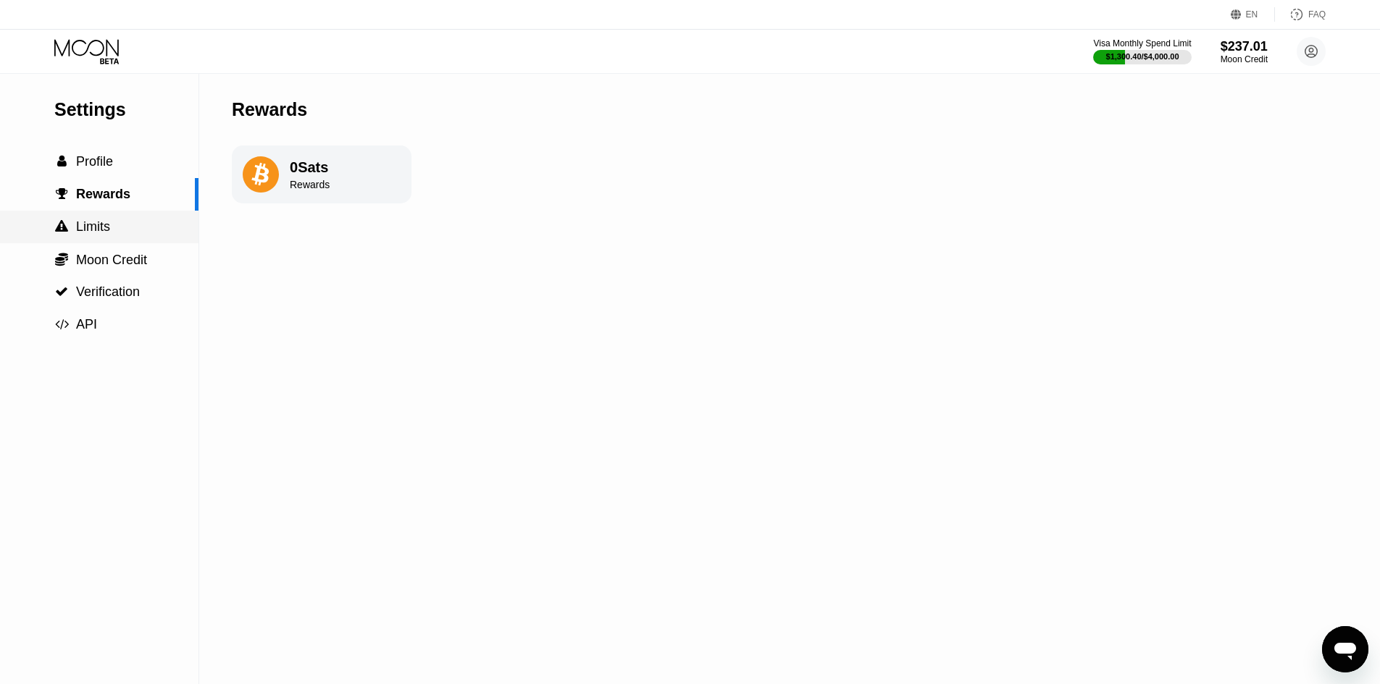
click at [148, 228] on div " Limits" at bounding box center [99, 226] width 198 height 15
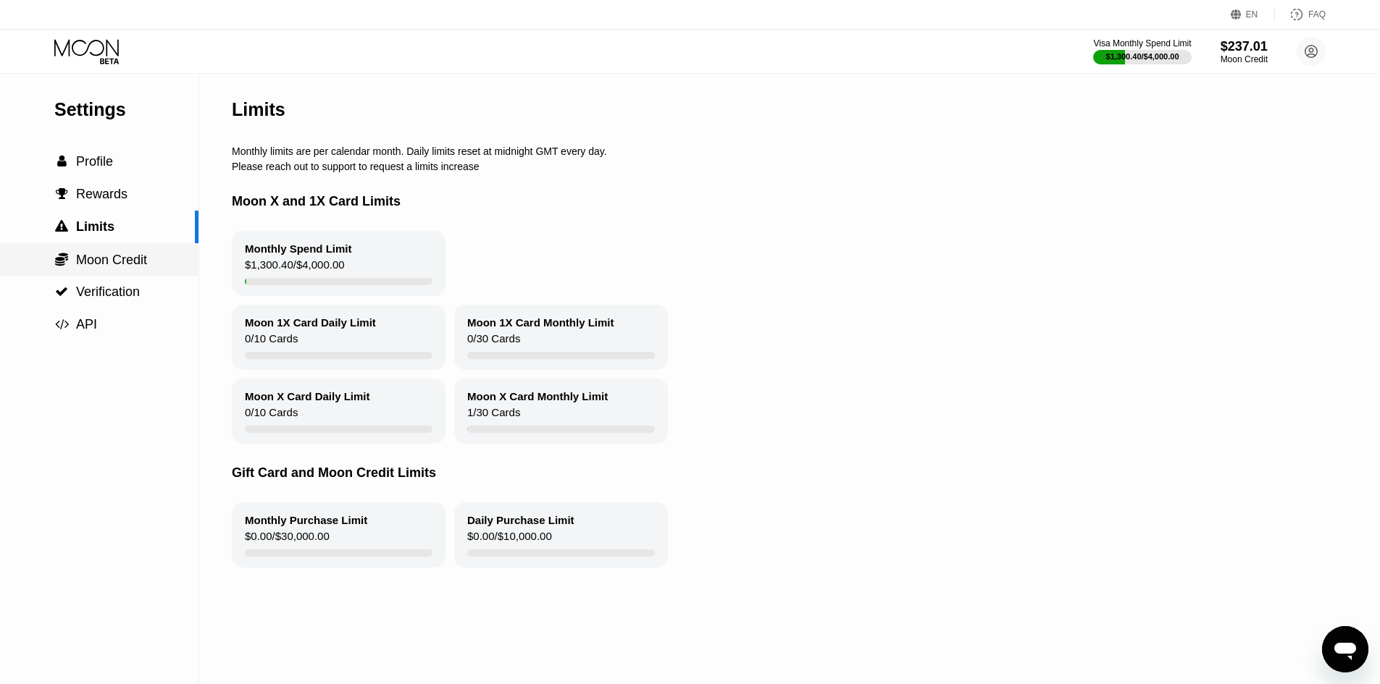
click at [154, 261] on div " Moon Credit" at bounding box center [99, 260] width 198 height 16
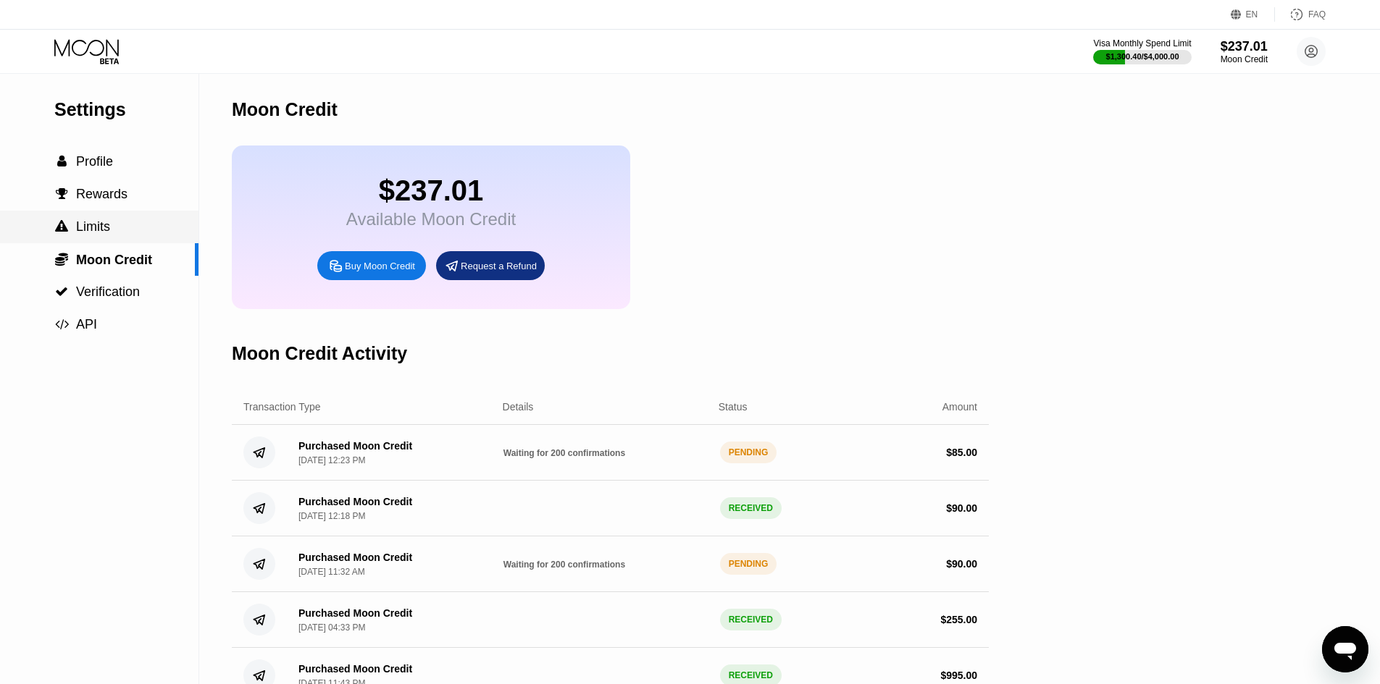
click at [146, 231] on div " Limits" at bounding box center [99, 226] width 198 height 15
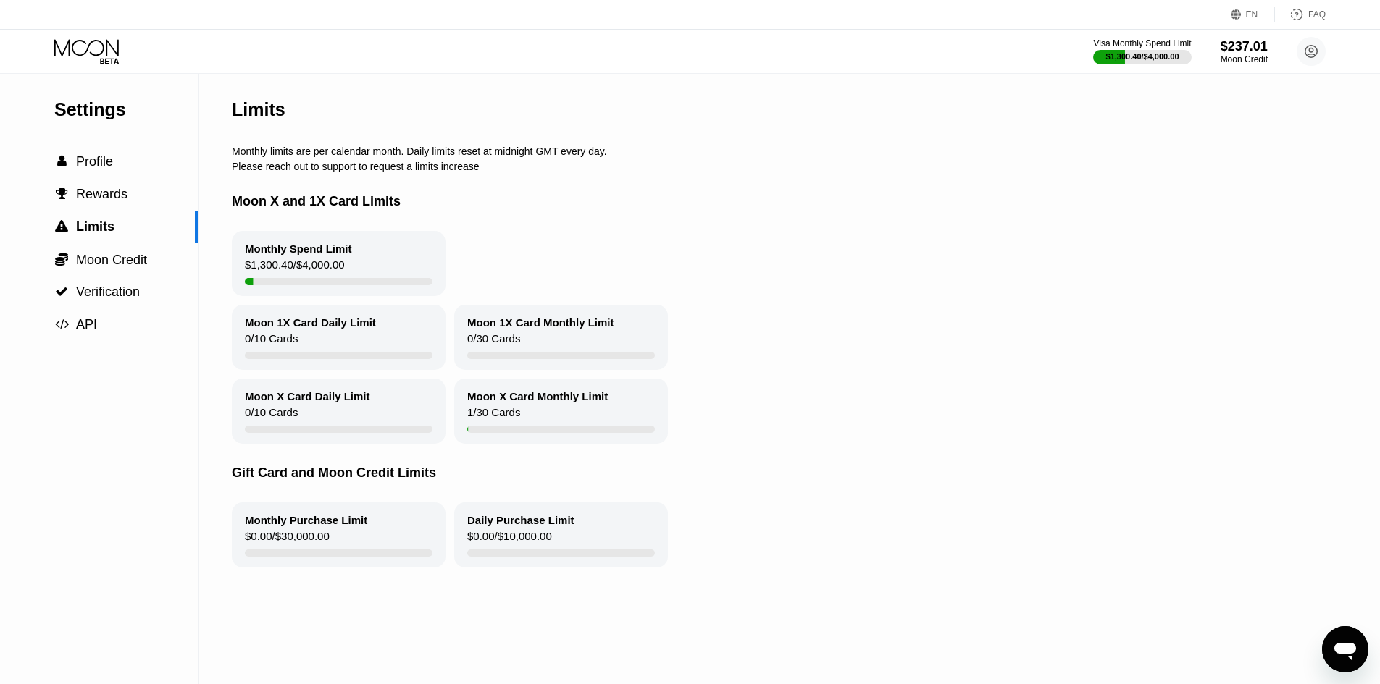
click at [262, 255] on div "Monthly Spend Limit" at bounding box center [298, 249] width 107 height 12
click at [1323, 46] on circle at bounding box center [1311, 51] width 29 height 29
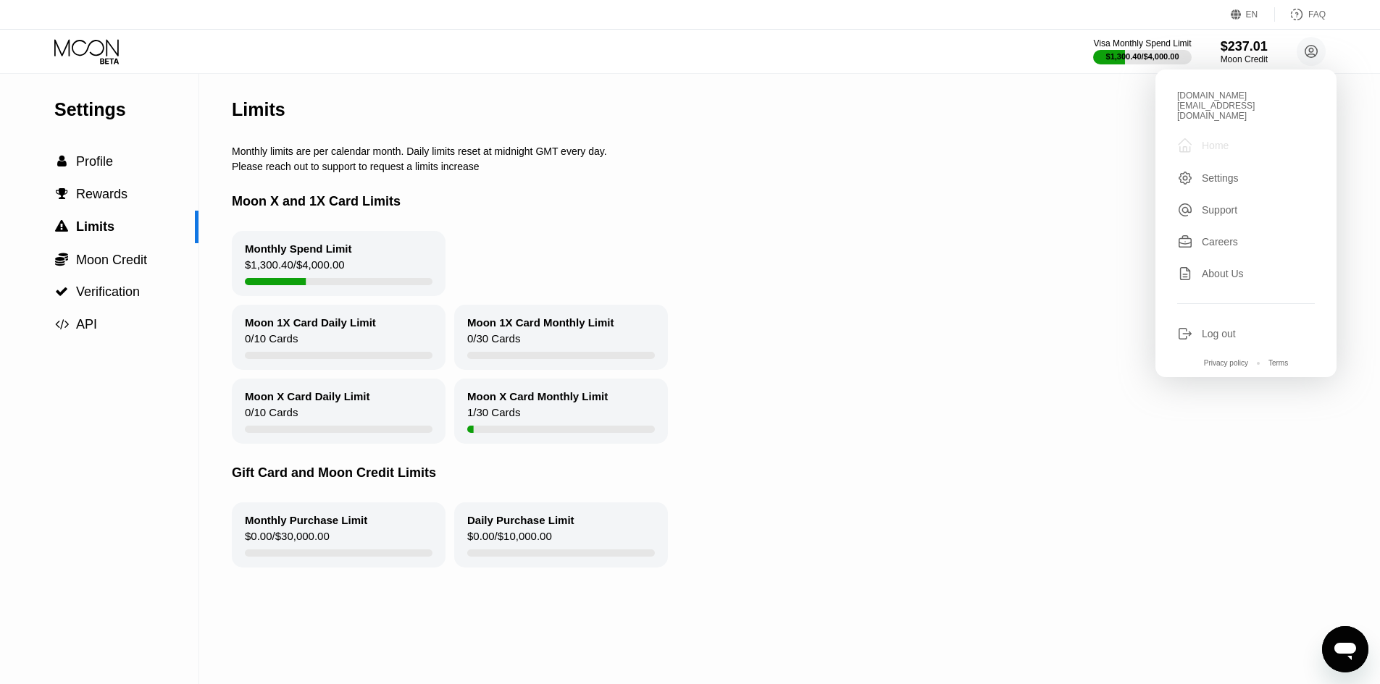
click at [1229, 137] on div " Home" at bounding box center [1246, 145] width 138 height 17
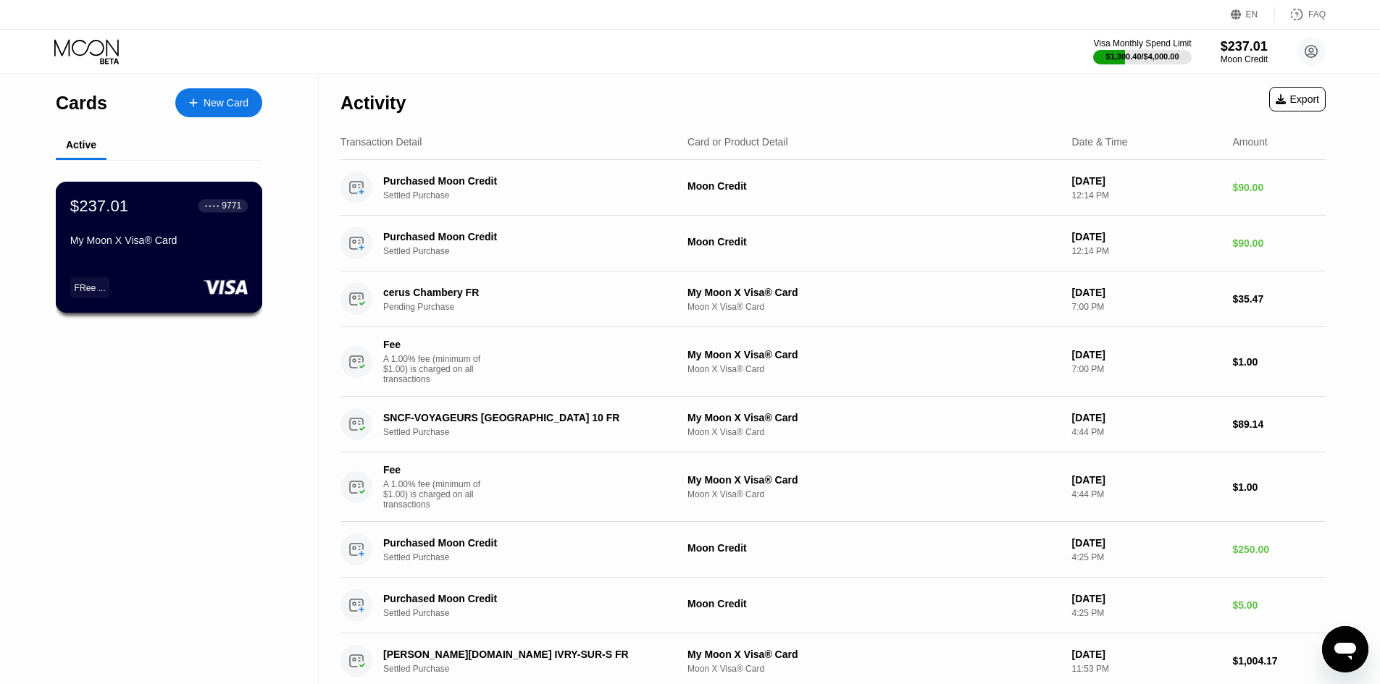
click at [242, 200] on div "● ● ● ● 9771" at bounding box center [223, 205] width 50 height 19
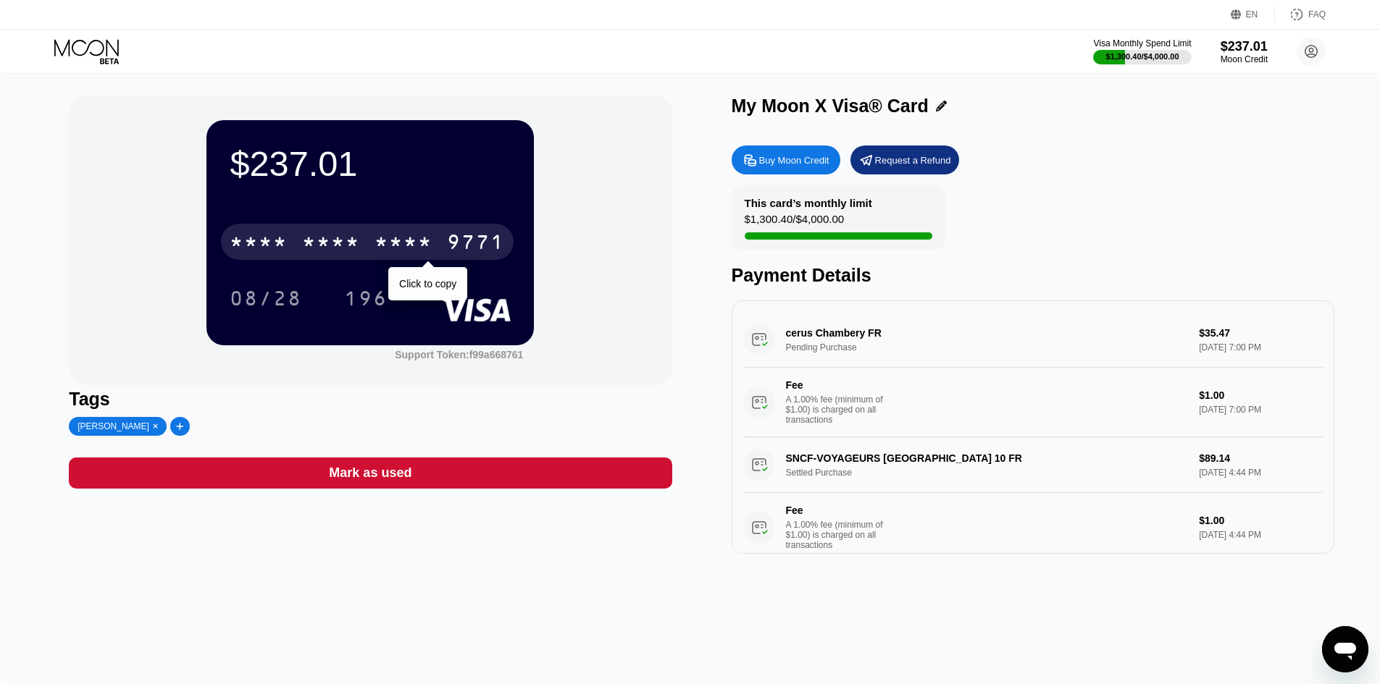
click at [396, 245] on div "* * * *" at bounding box center [403, 244] width 58 height 23
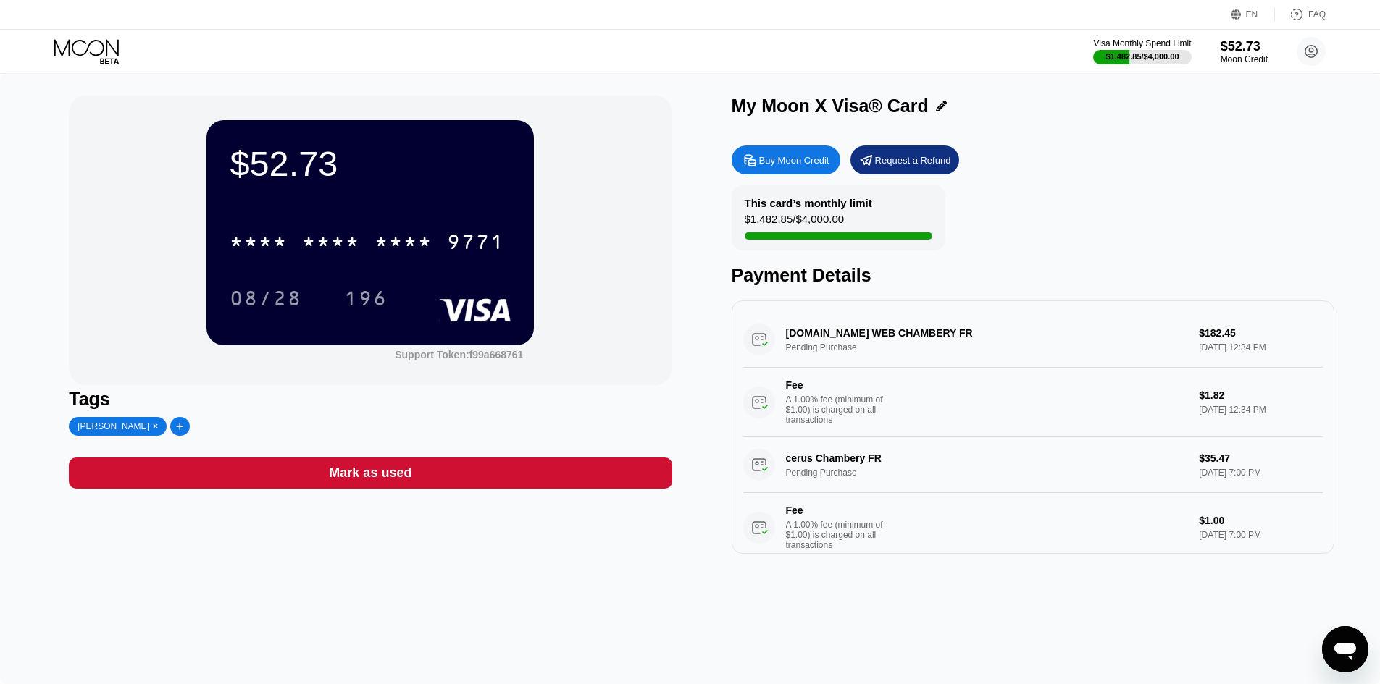
click at [114, 63] on icon at bounding box center [87, 51] width 67 height 25
